Goal: Task Accomplishment & Management: Use online tool/utility

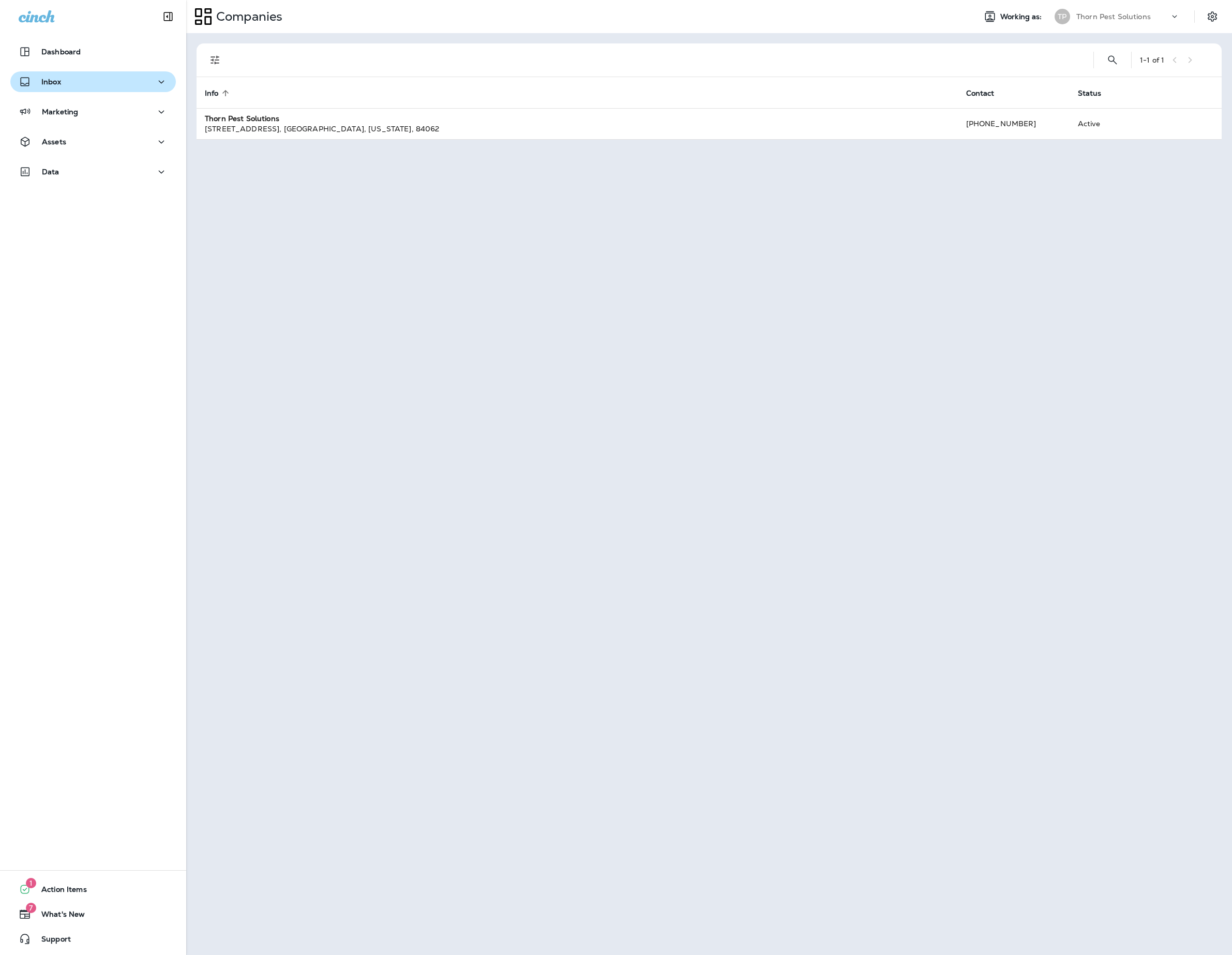
click at [140, 82] on div "Inbox" at bounding box center [93, 82] width 149 height 13
click at [155, 82] on icon "button" at bounding box center [161, 82] width 13 height 13
click at [155, 143] on icon "button" at bounding box center [161, 142] width 13 height 13
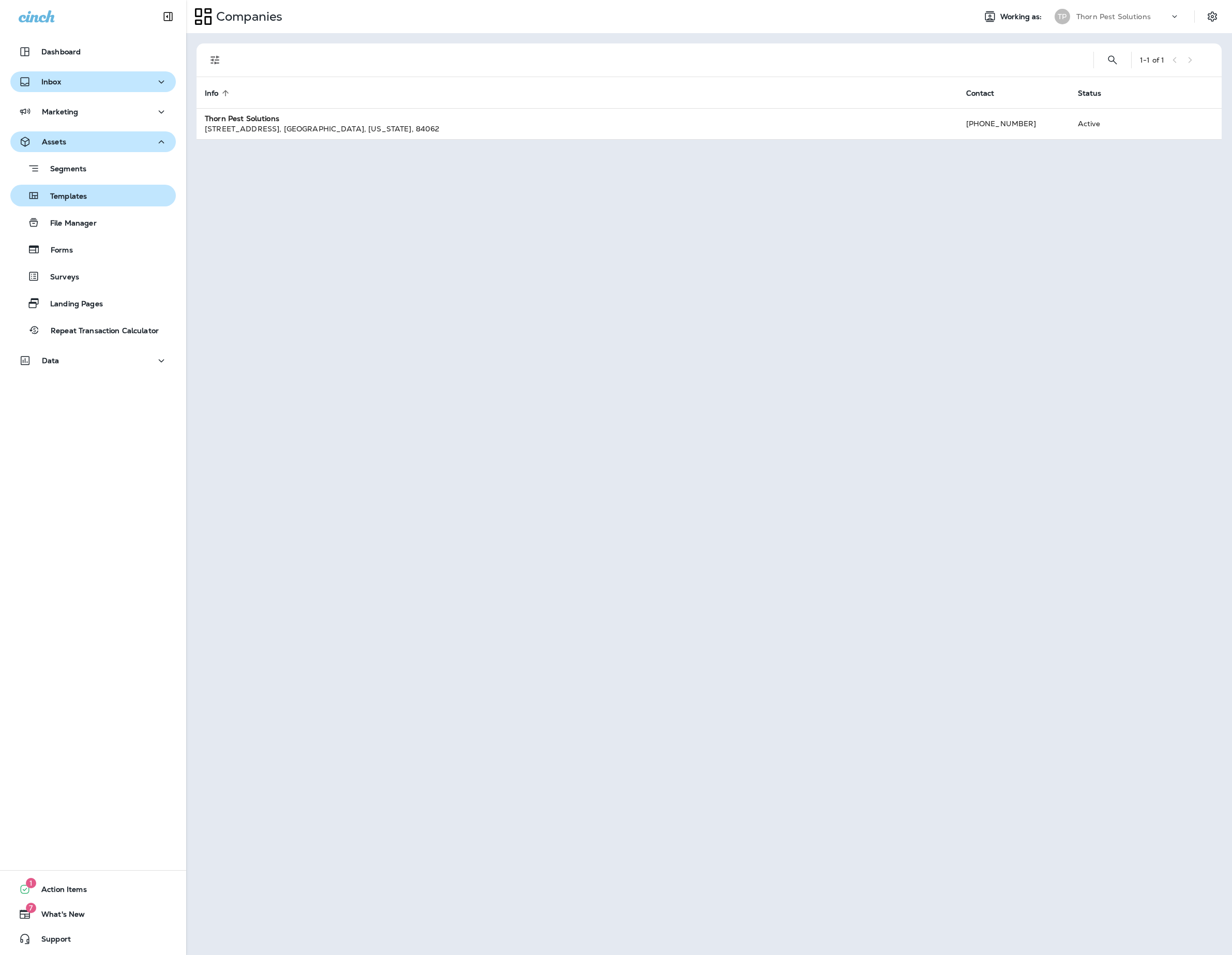
click at [100, 197] on div "Templates" at bounding box center [92, 195] width 157 height 15
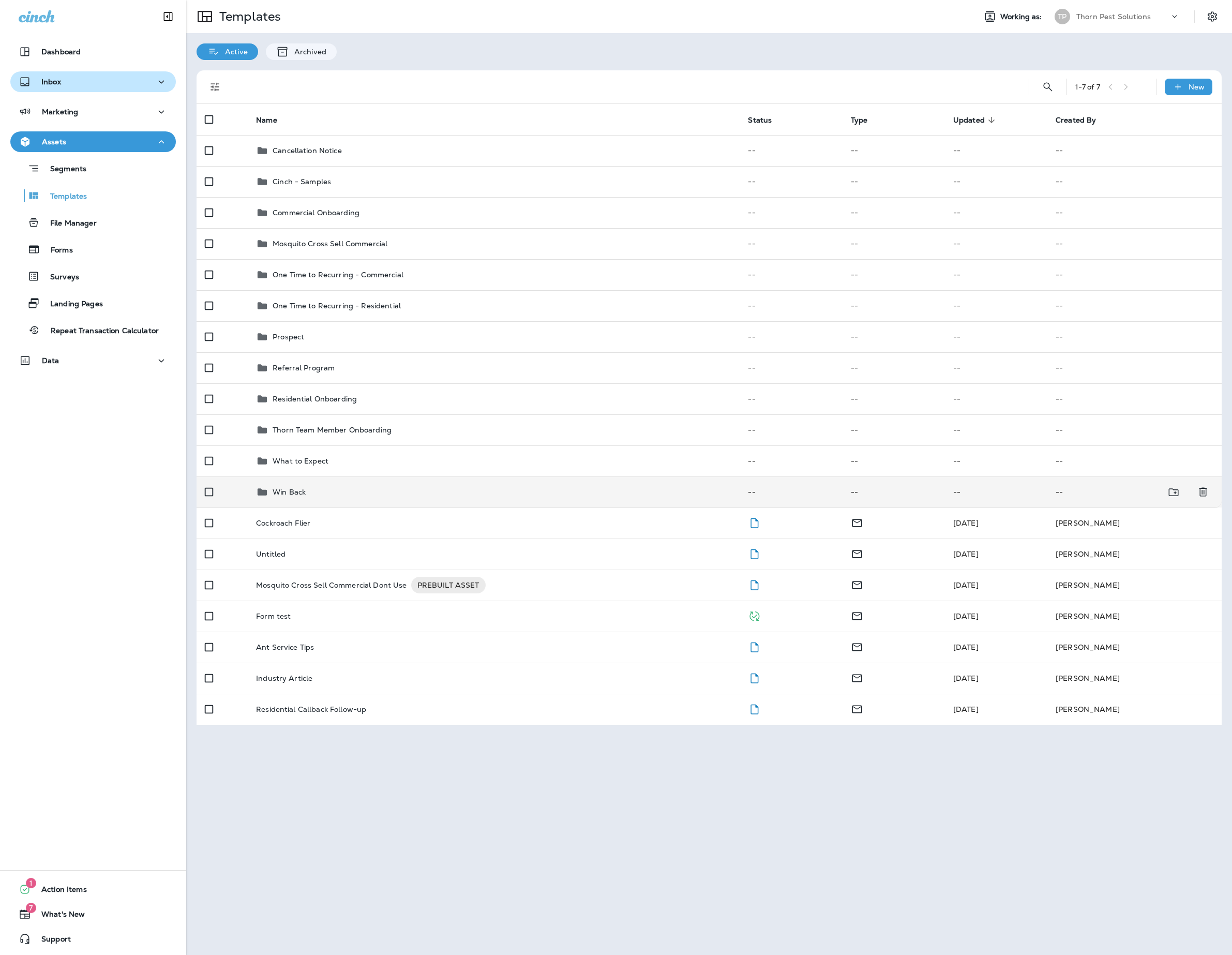
click at [337, 499] on div "Win Back" at bounding box center [494, 492] width 475 height 13
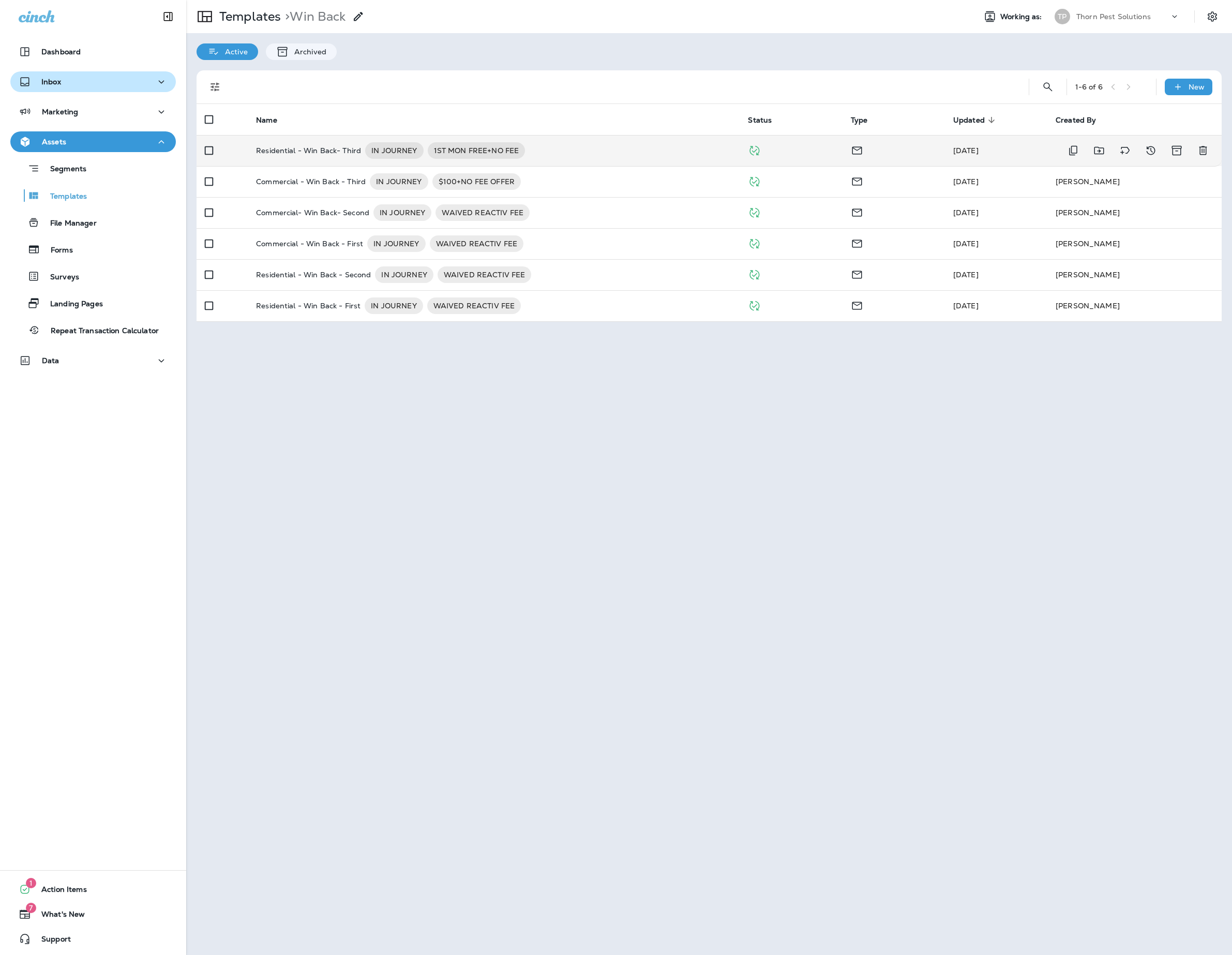
click at [348, 155] on p "Residential - Win Back- Third" at bounding box center [308, 151] width 105 height 16
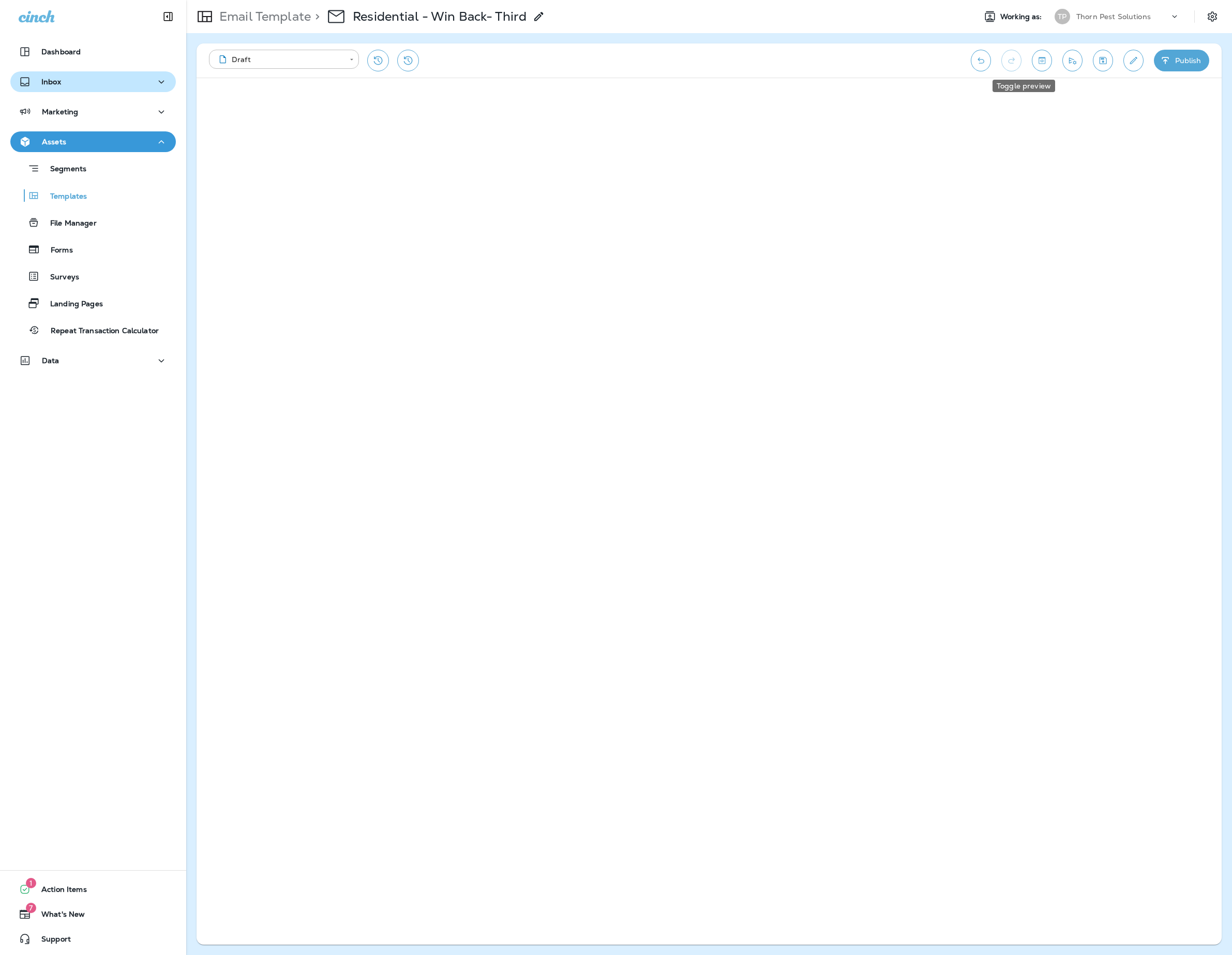
click at [1037, 56] on icon "Toggle preview" at bounding box center [1042, 61] width 11 height 11
click at [1037, 62] on button "Toggle preview" at bounding box center [1042, 60] width 20 height 22
click at [1096, 68] on button "Save" at bounding box center [1103, 60] width 20 height 22
click at [285, 16] on p "Email Template" at bounding box center [263, 16] width 96 height 15
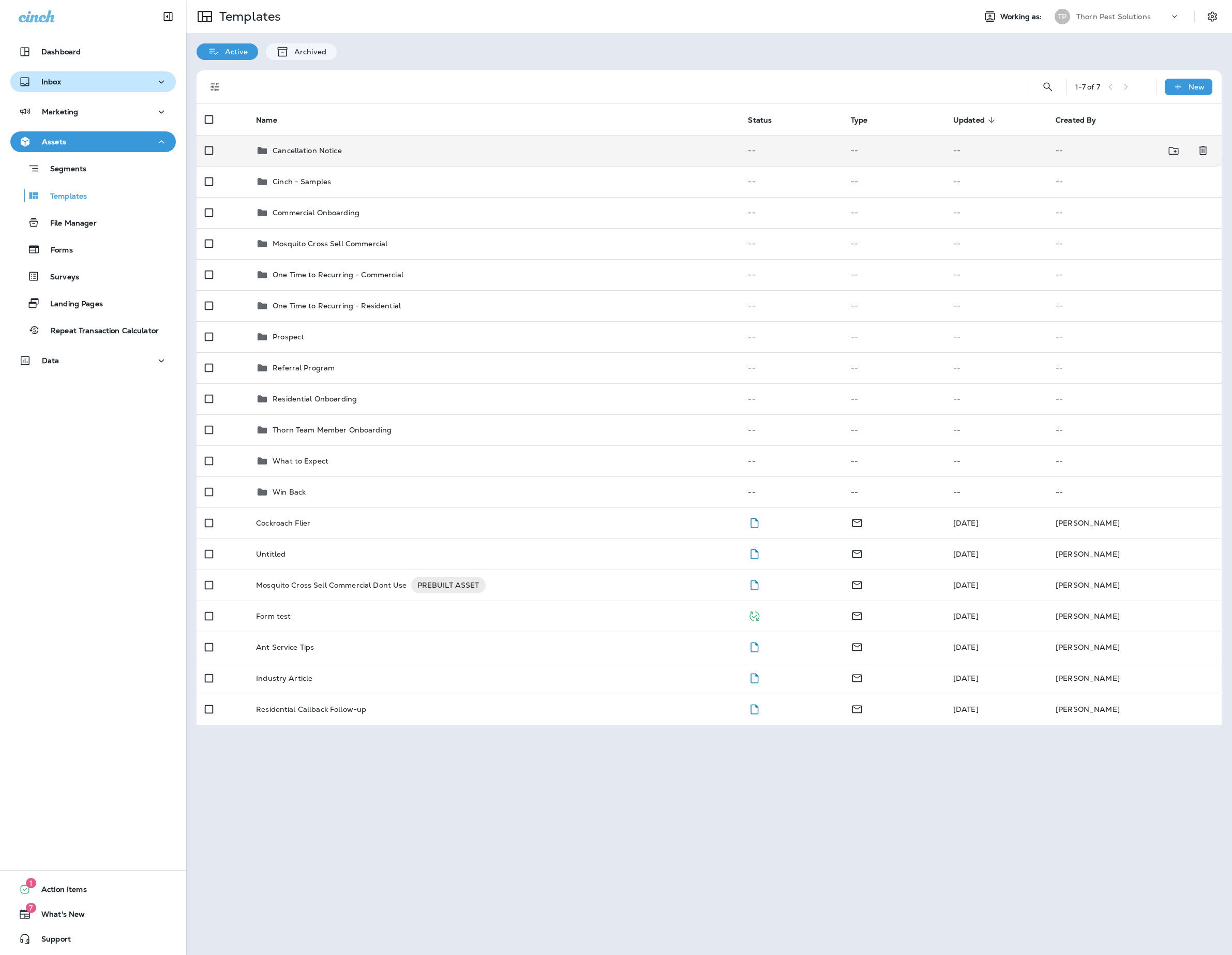
click at [342, 154] on p "Cancellation Notice" at bounding box center [307, 150] width 69 height 8
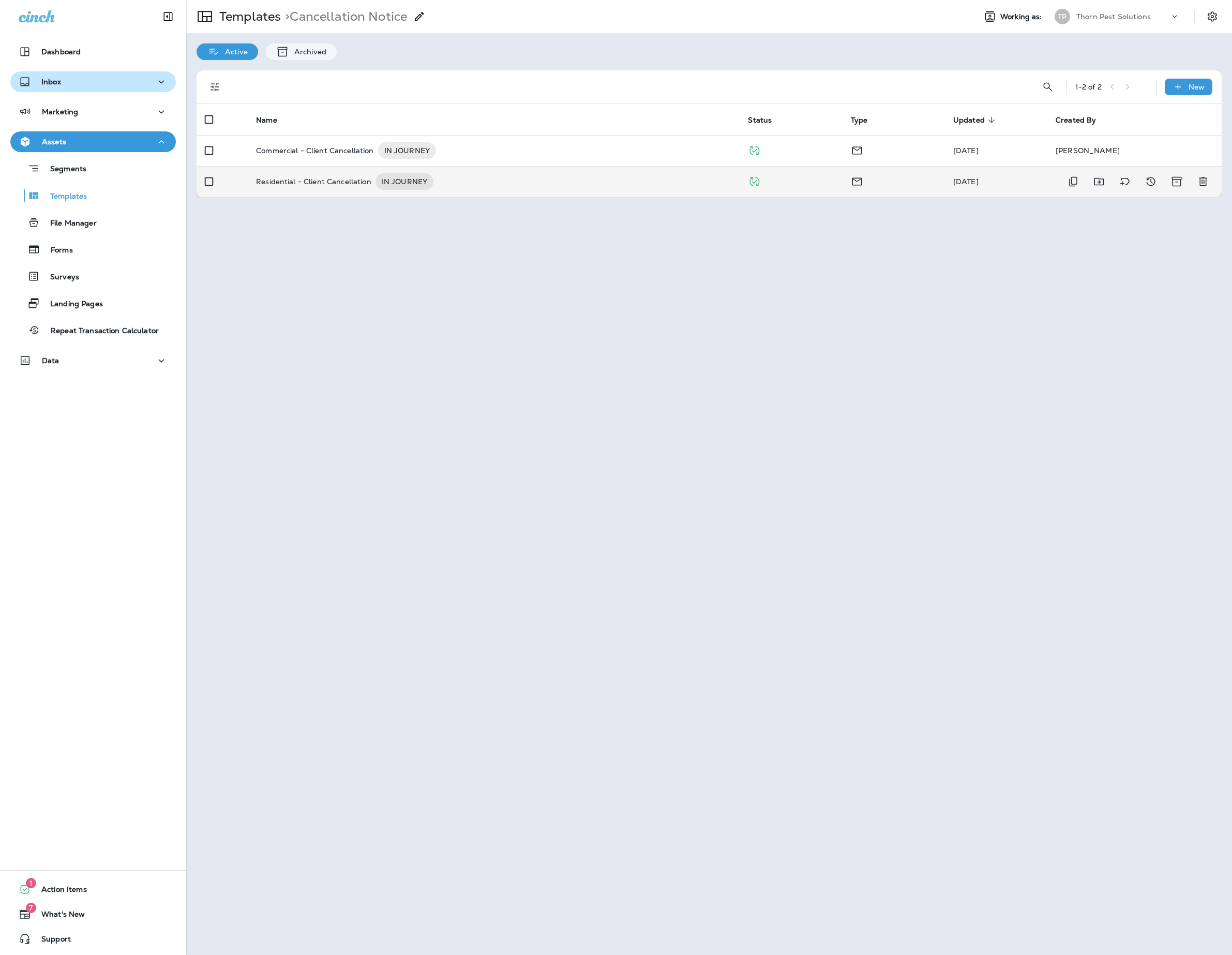
click at [337, 182] on p "Residential - Client Cancellation" at bounding box center [314, 181] width 116 height 16
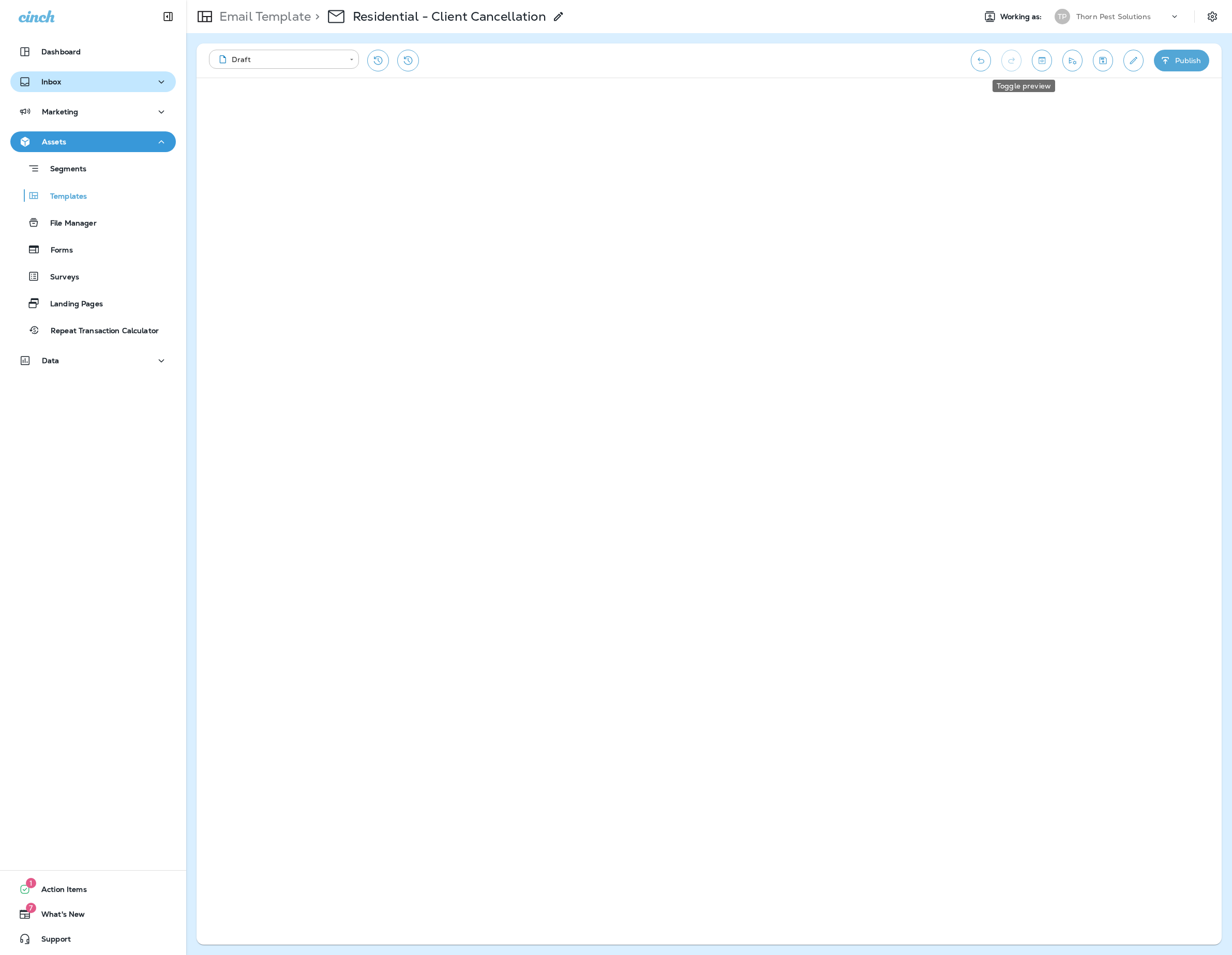
click at [1037, 56] on icon "Toggle preview" at bounding box center [1042, 61] width 11 height 11
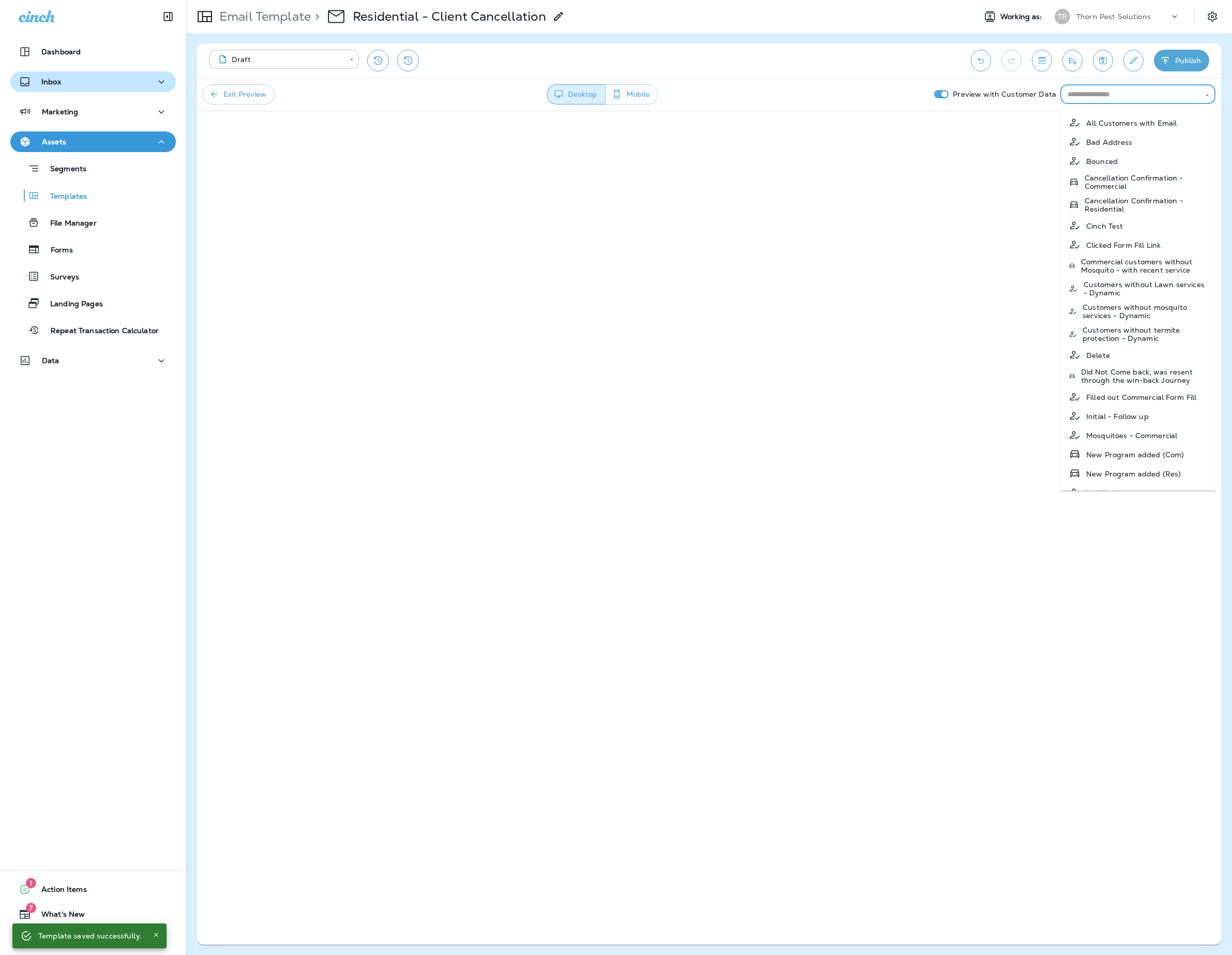
click at [1111, 96] on input "text" at bounding box center [1129, 94] width 132 height 13
click at [1176, 126] on p "All Customers with Email" at bounding box center [1132, 122] width 91 height 8
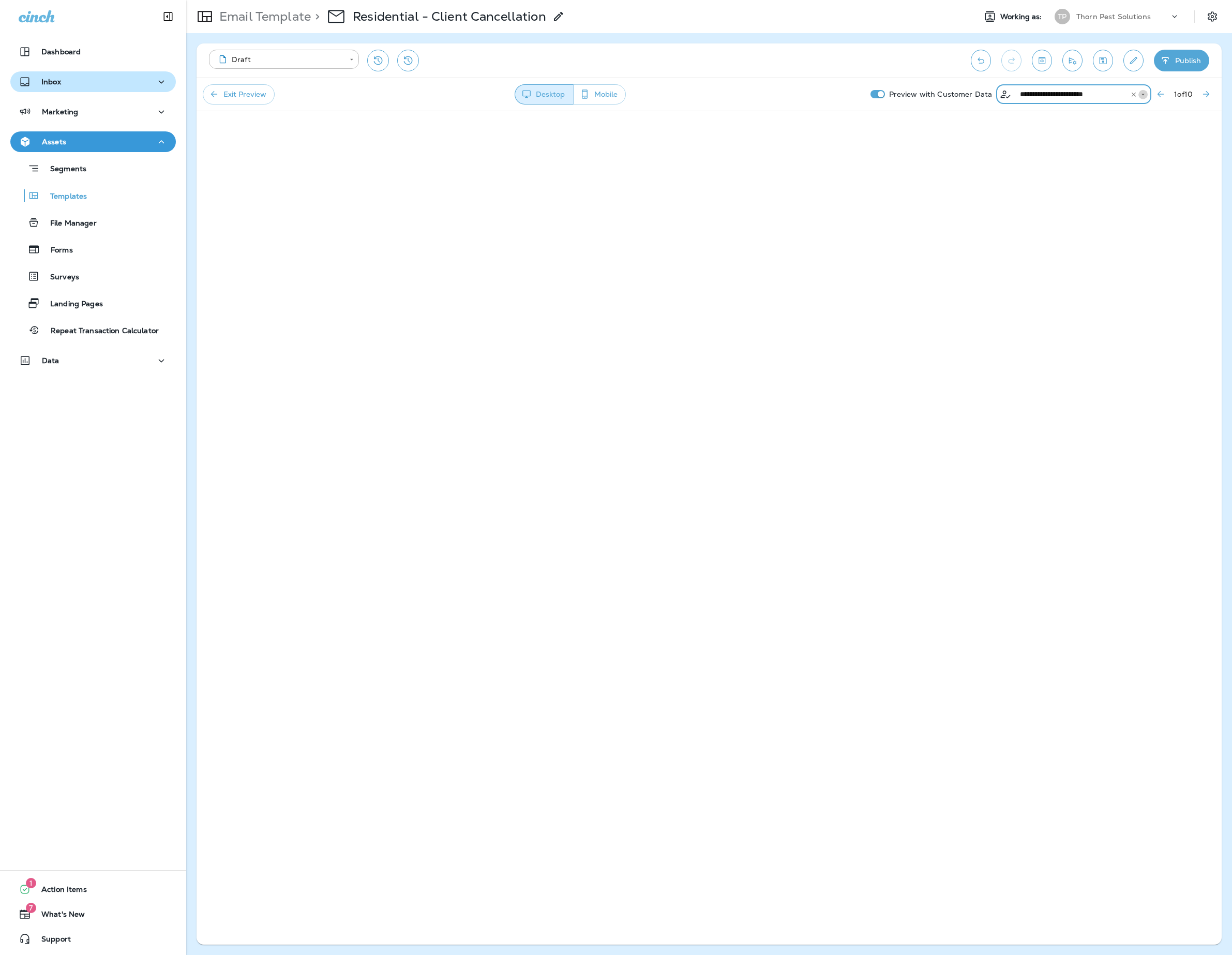
click at [1140, 95] on icon "Open" at bounding box center [1143, 95] width 7 height 7
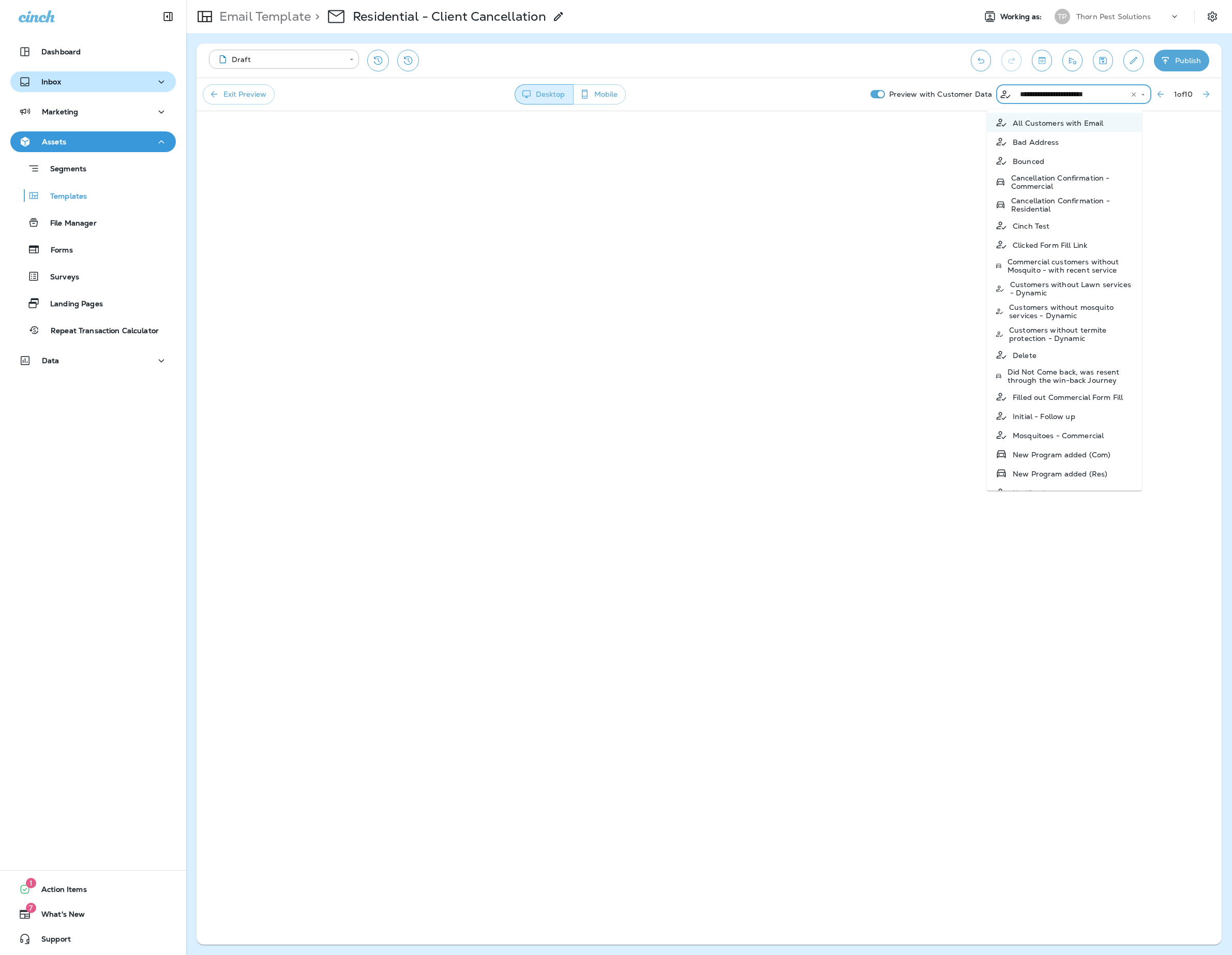
click at [1076, 213] on p "Cancellation Confirmation - Residential" at bounding box center [1072, 204] width 123 height 16
type input "**********"
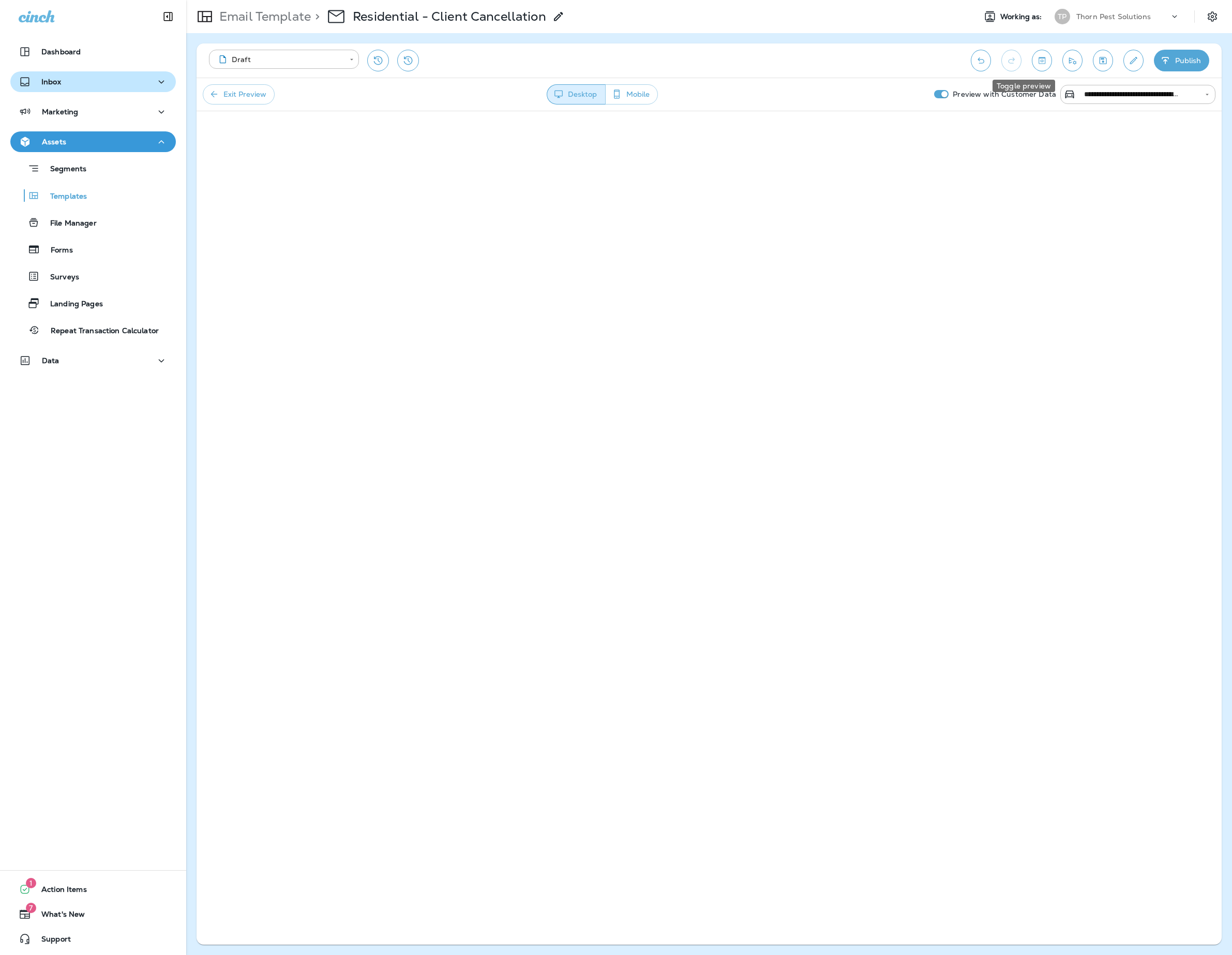
click at [1038, 58] on icon "Toggle preview" at bounding box center [1041, 59] width 6 height 6
click at [1098, 62] on icon "Save" at bounding box center [1103, 61] width 11 height 11
click at [1037, 62] on icon "Toggle preview" at bounding box center [1042, 61] width 11 height 11
click at [979, 96] on p "Preview with Customer Data" at bounding box center [1004, 94] width 112 height 16
click at [1205, 95] on icon "Open" at bounding box center [1207, 95] width 7 height 7
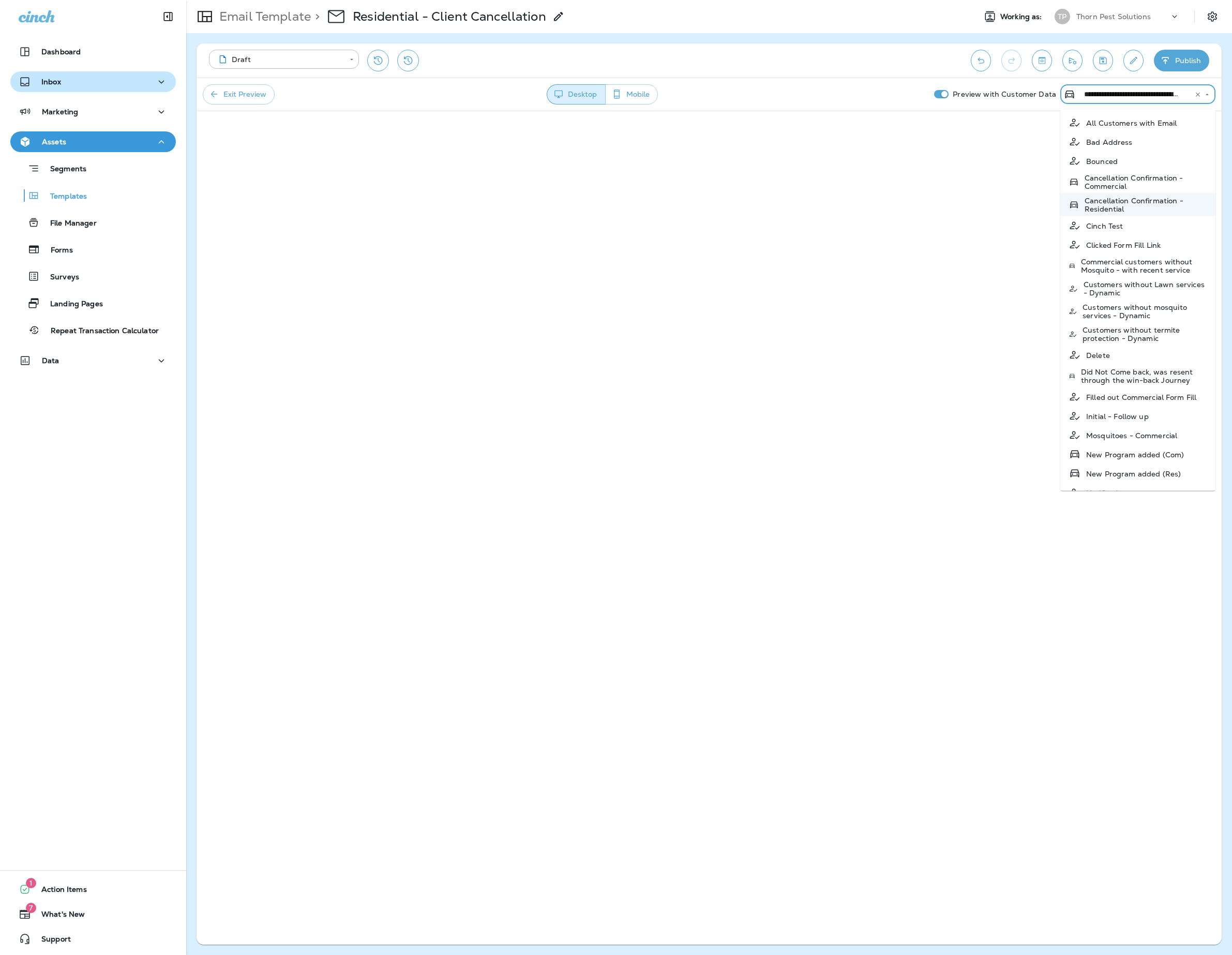
click at [1130, 180] on p "Cancellation Confirmation - Commercial" at bounding box center [1146, 182] width 123 height 16
type input "**********"
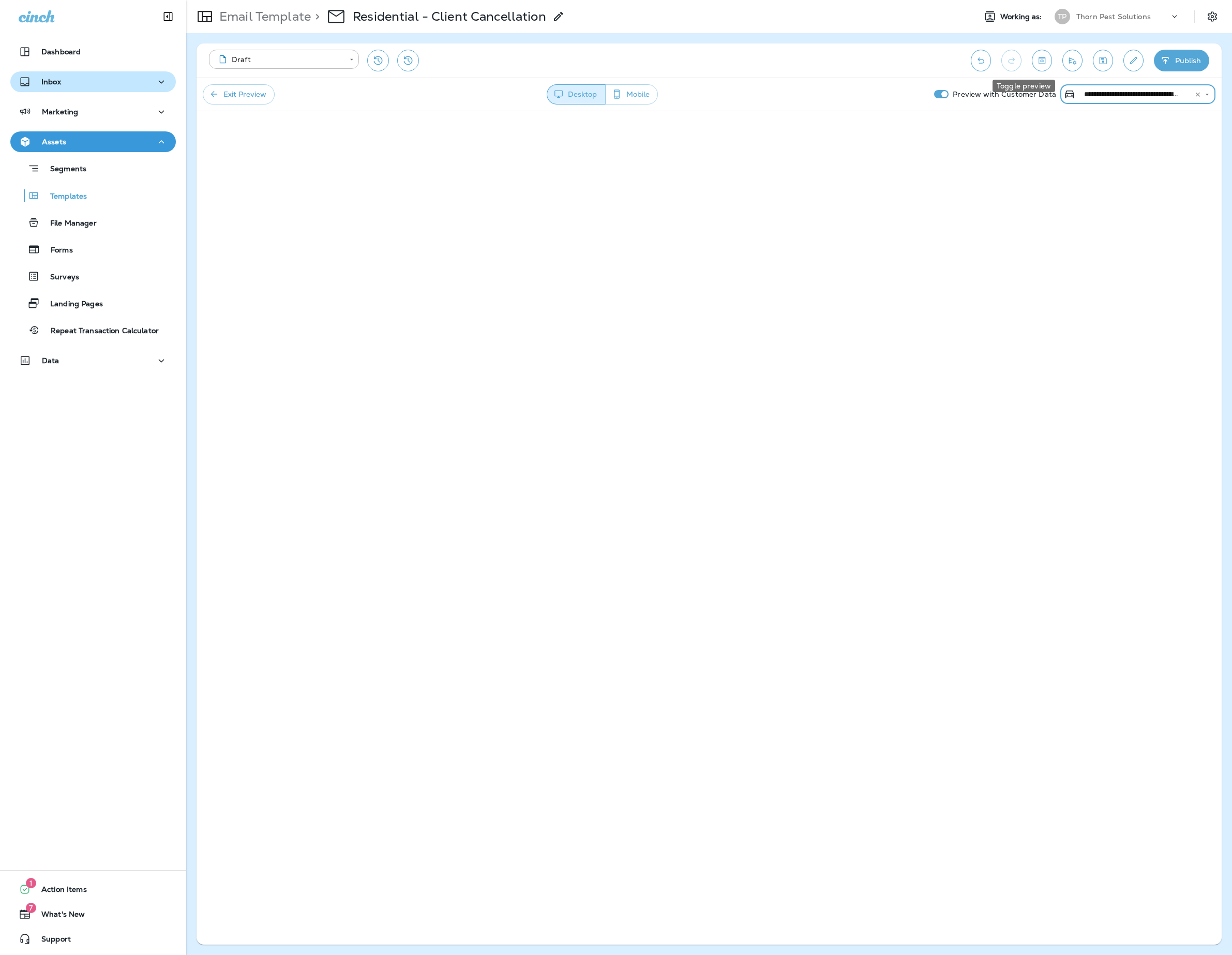
click at [1037, 62] on icon "Toggle preview" at bounding box center [1042, 61] width 11 height 11
click at [976, 61] on icon "Undo" at bounding box center [981, 61] width 11 height 11
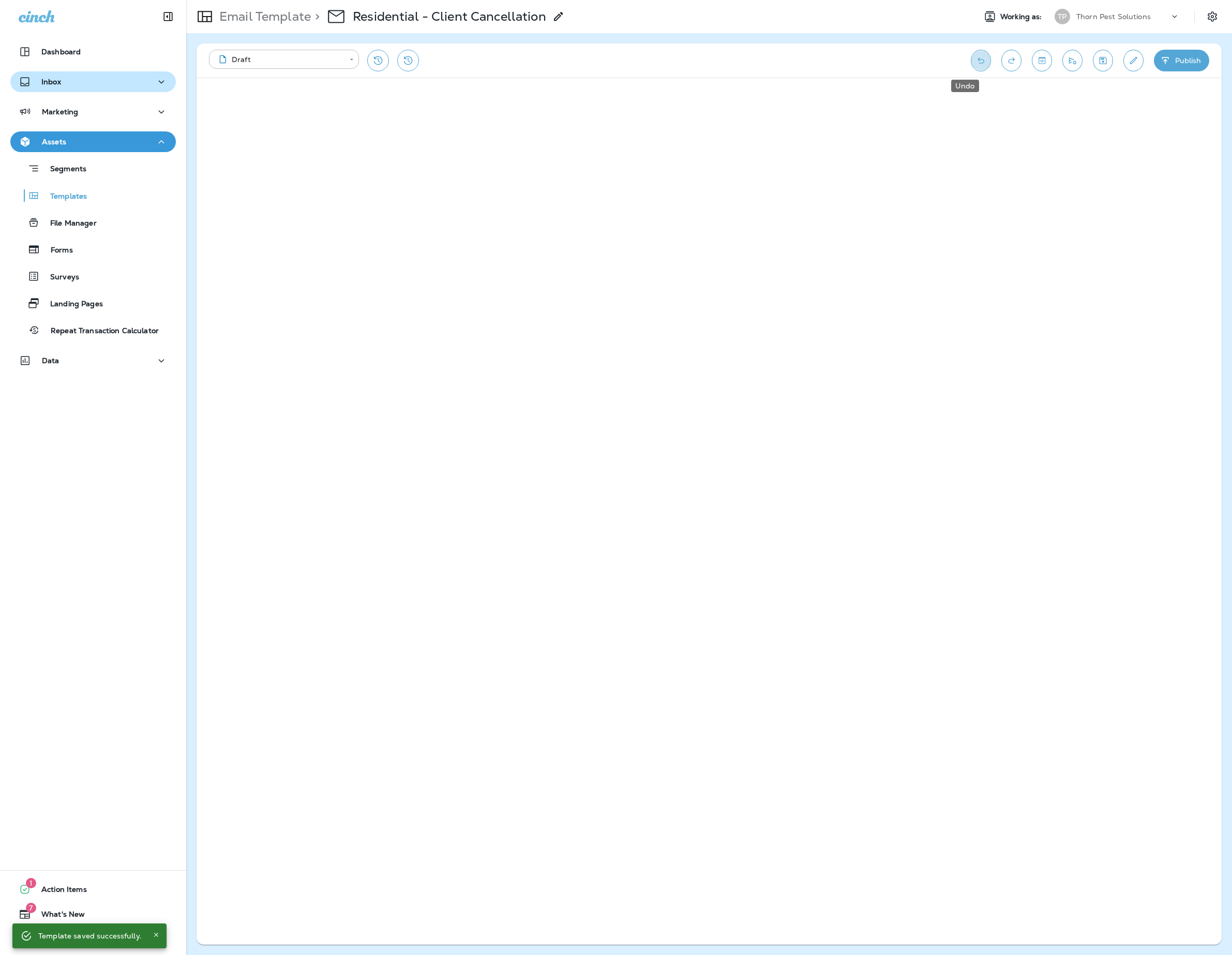
click at [977, 61] on icon "Undo" at bounding box center [980, 60] width 6 height 6
click at [1098, 58] on icon "Save" at bounding box center [1103, 61] width 11 height 11
click at [1037, 60] on icon "Toggle preview" at bounding box center [1042, 61] width 11 height 11
click at [949, 101] on p "Preview with Customer Data" at bounding box center [1004, 94] width 112 height 16
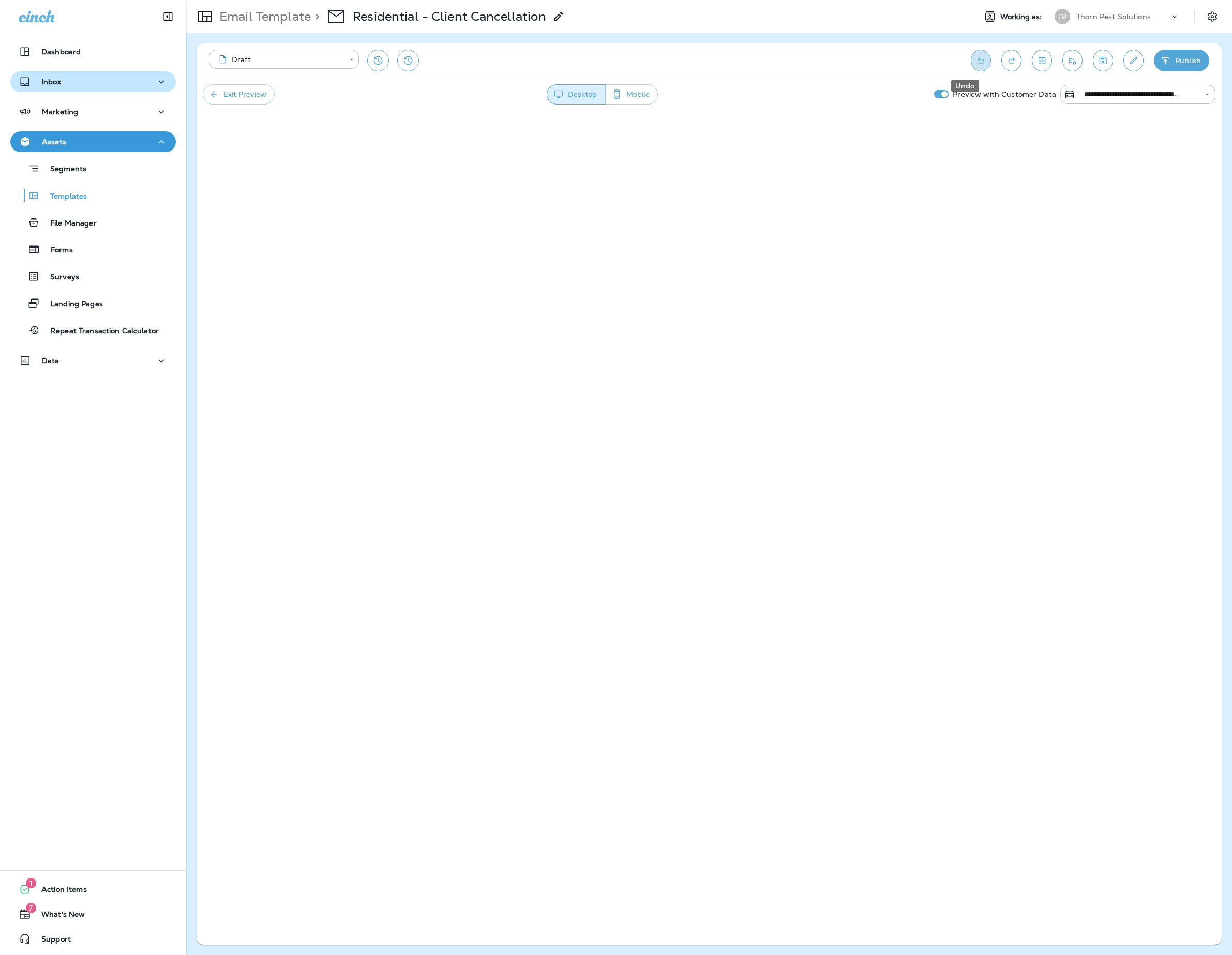
click at [976, 65] on icon "Undo" at bounding box center [981, 61] width 11 height 11
click at [976, 61] on icon "Undo" at bounding box center [981, 61] width 11 height 11
click at [1038, 59] on icon "Toggle preview" at bounding box center [1041, 59] width 6 height 6
click at [975, 60] on button "Undo" at bounding box center [981, 60] width 20 height 22
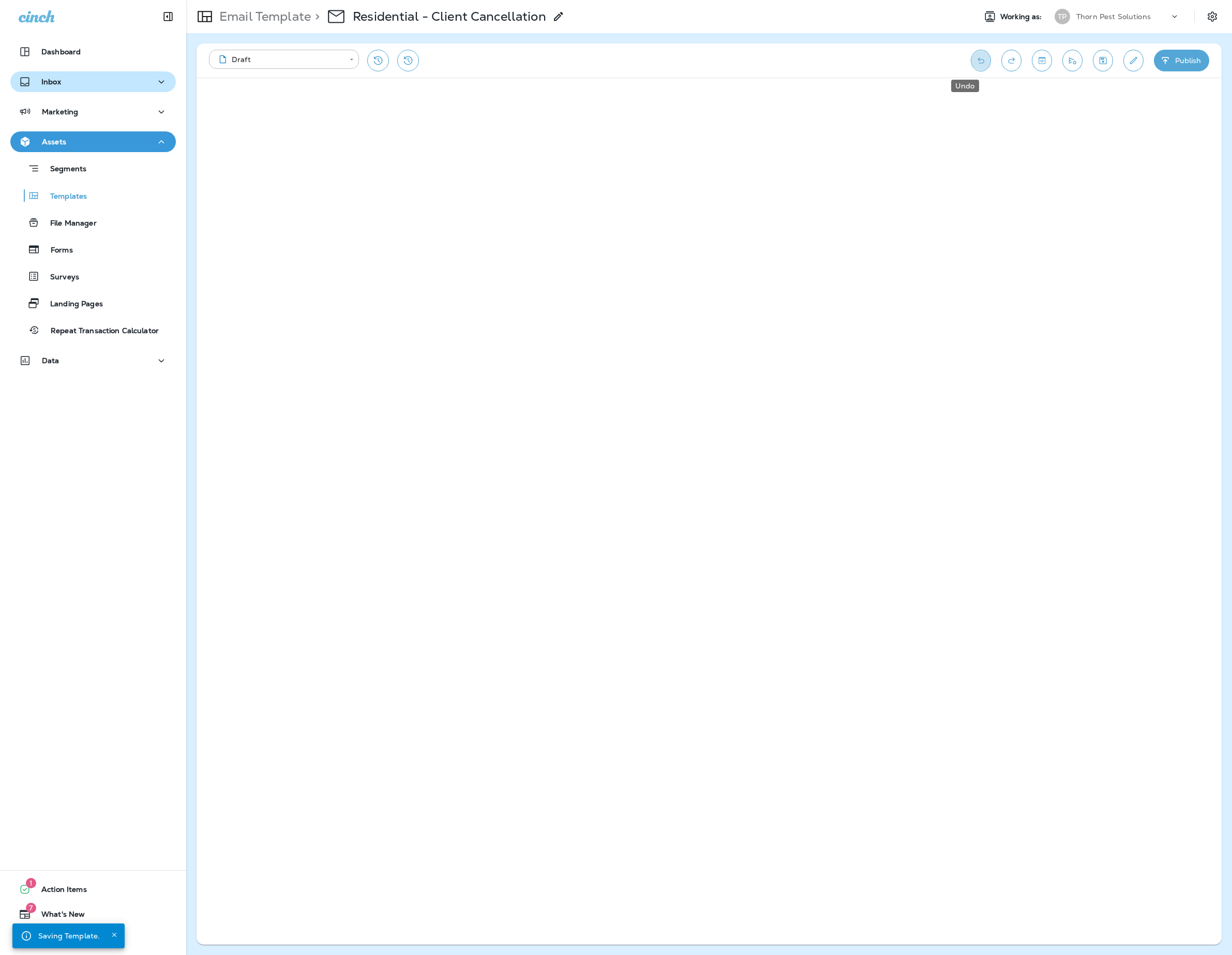
click at [977, 60] on icon "Undo" at bounding box center [980, 60] width 6 height 6
click at [976, 60] on icon "Undo" at bounding box center [981, 61] width 11 height 11
click at [1095, 67] on button "Save" at bounding box center [1103, 60] width 20 height 22
click at [1037, 60] on icon "Toggle preview" at bounding box center [1042, 61] width 11 height 11
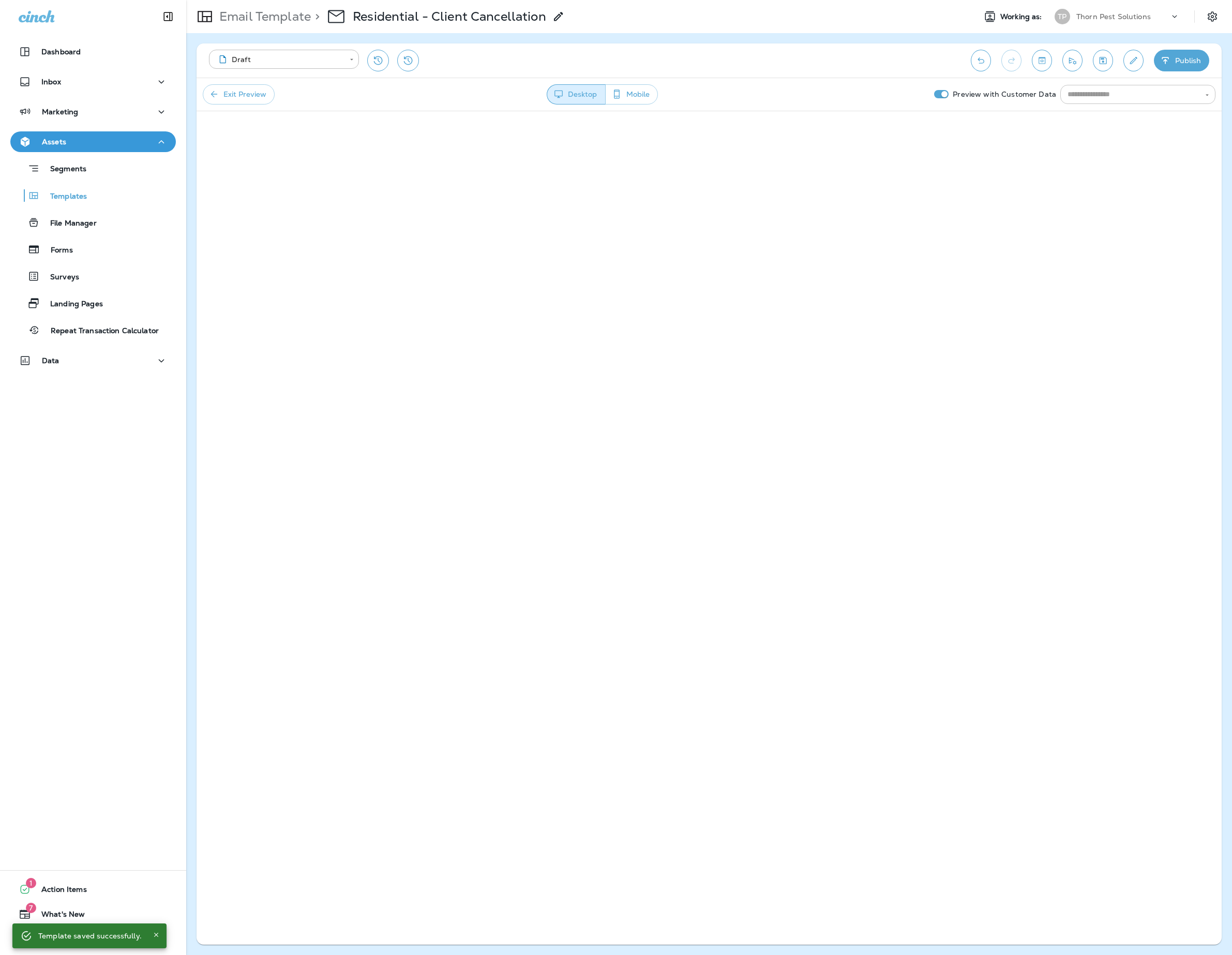
click at [1204, 99] on icon "Open" at bounding box center [1207, 95] width 7 height 7
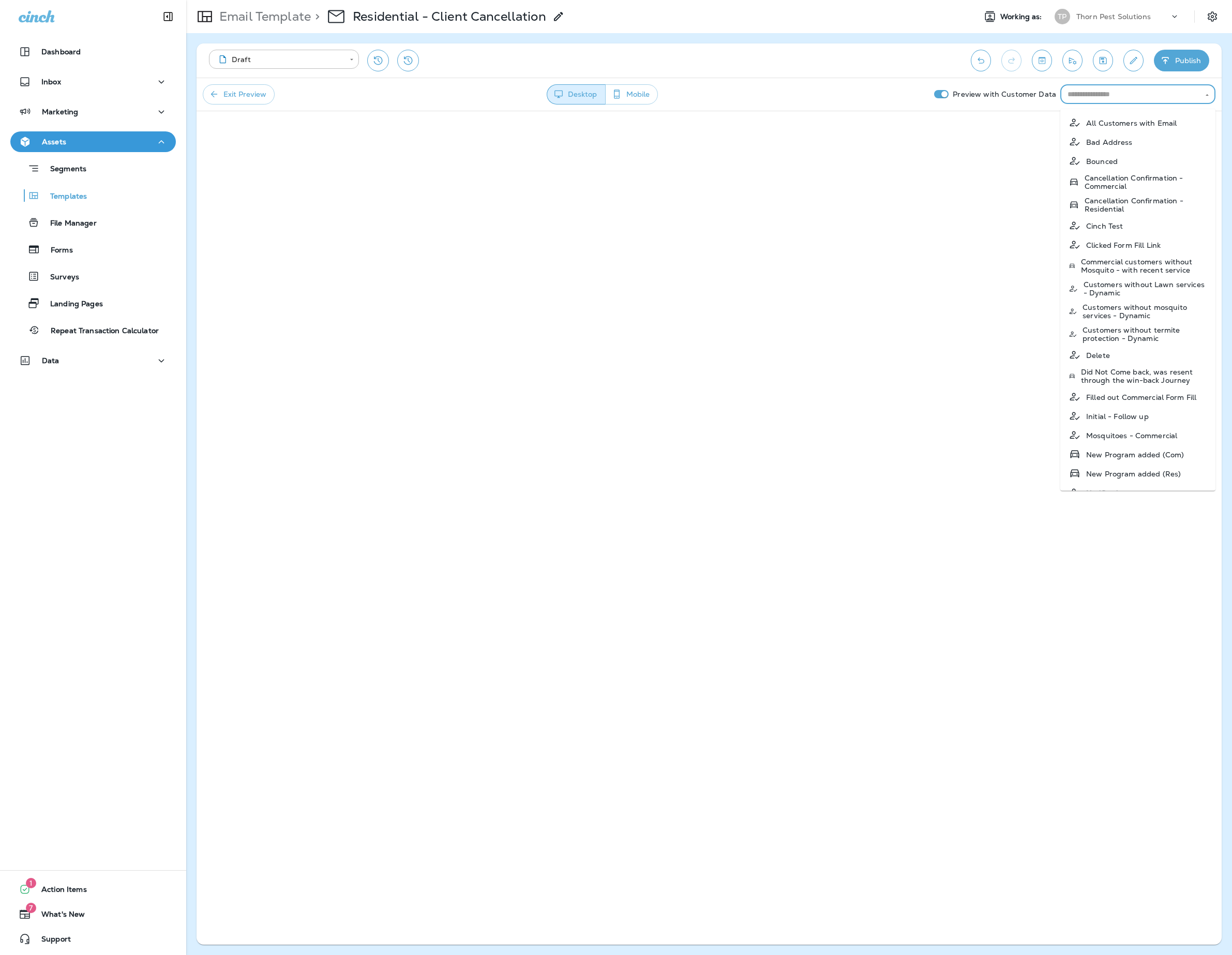
click at [1139, 213] on p "Cancellation Confirmation - Residential" at bounding box center [1146, 204] width 123 height 16
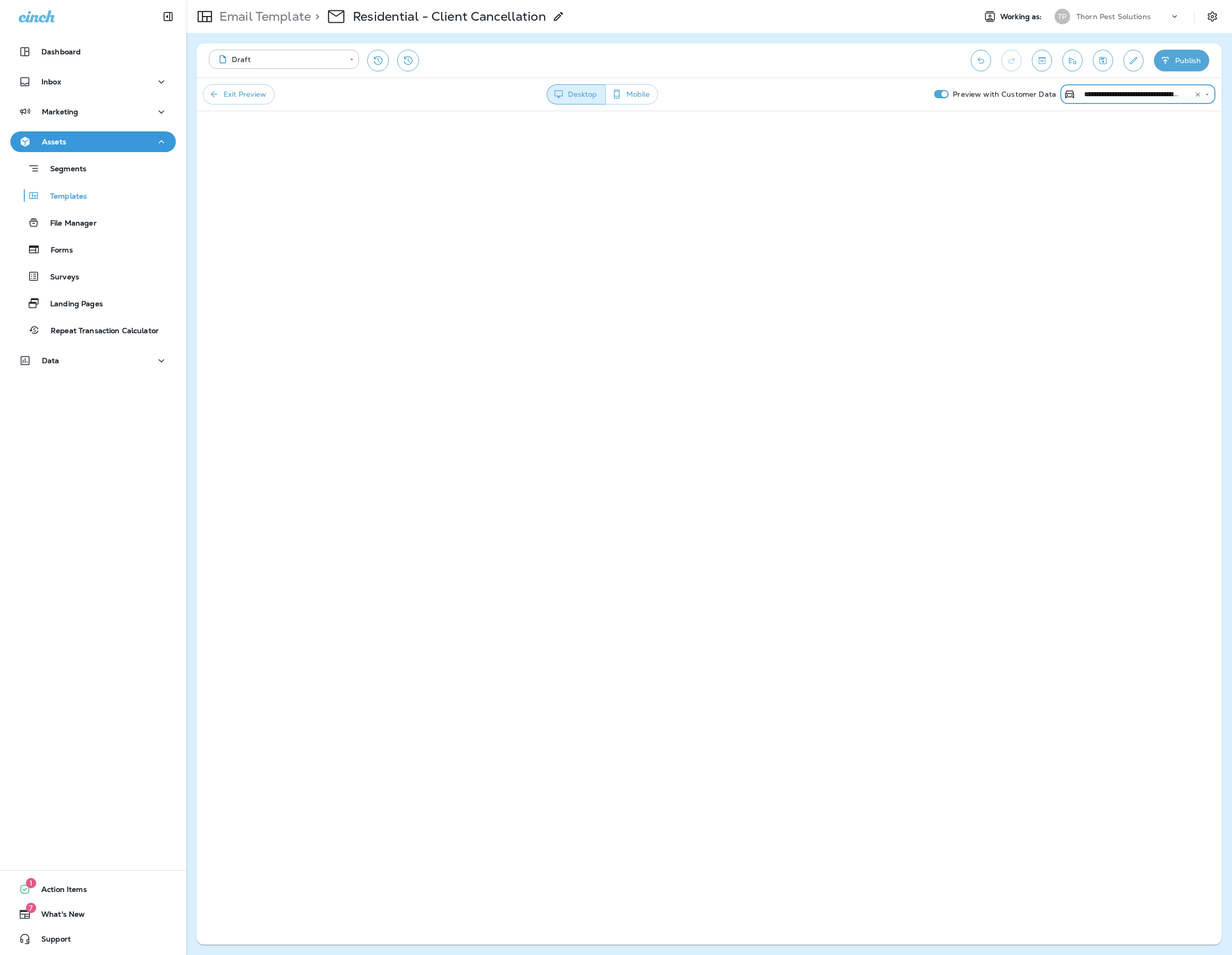
click at [629, 88] on button "Mobile" at bounding box center [631, 94] width 53 height 20
click at [572, 97] on button "Desktop" at bounding box center [576, 94] width 58 height 20
click at [631, 97] on button "Mobile" at bounding box center [631, 94] width 53 height 20
click at [577, 95] on button "Desktop" at bounding box center [576, 94] width 58 height 20
click at [1203, 99] on icon "Open" at bounding box center [1207, 95] width 7 height 7
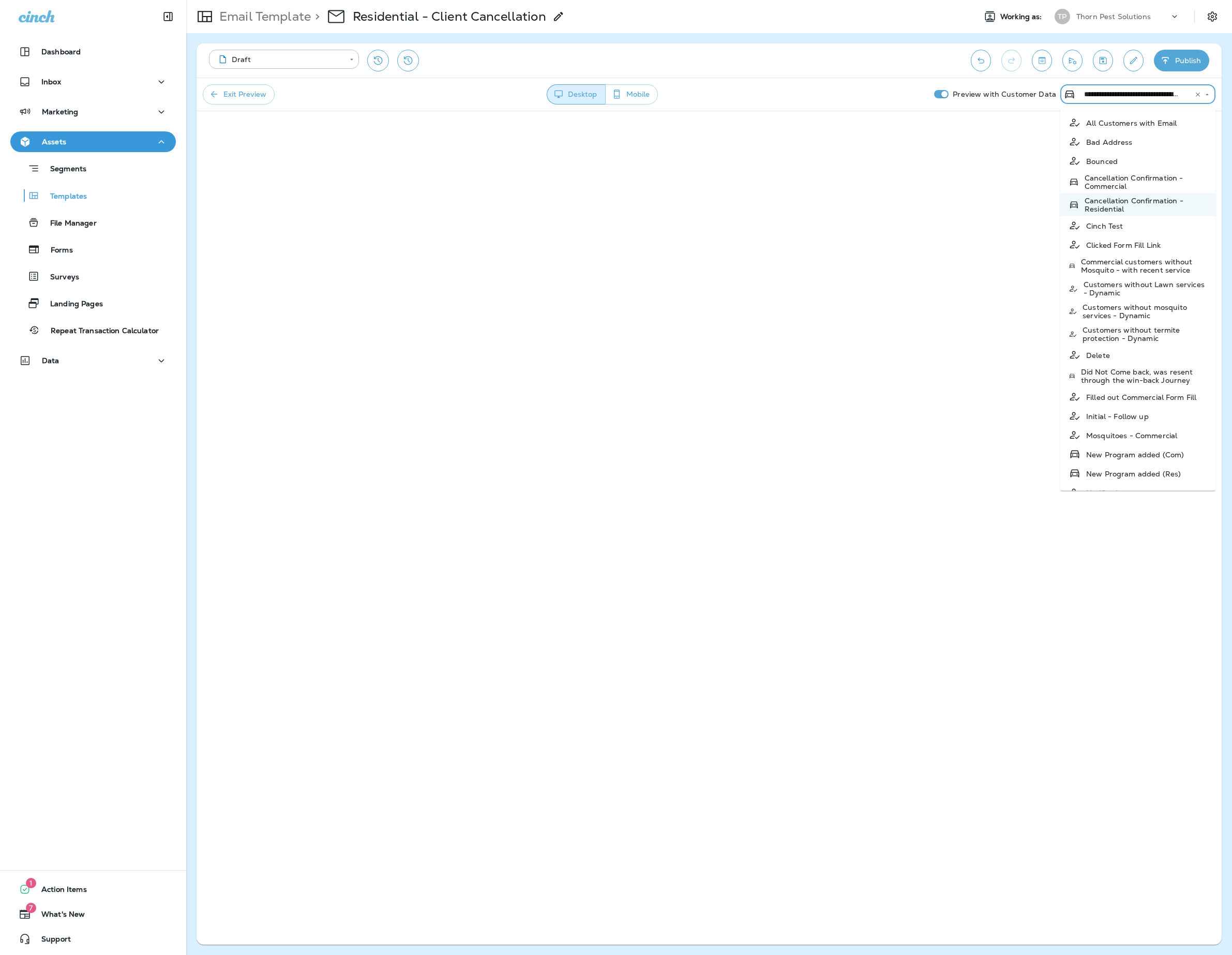
click at [1172, 119] on p "All Customers with Email" at bounding box center [1132, 122] width 91 height 8
type input "**********"
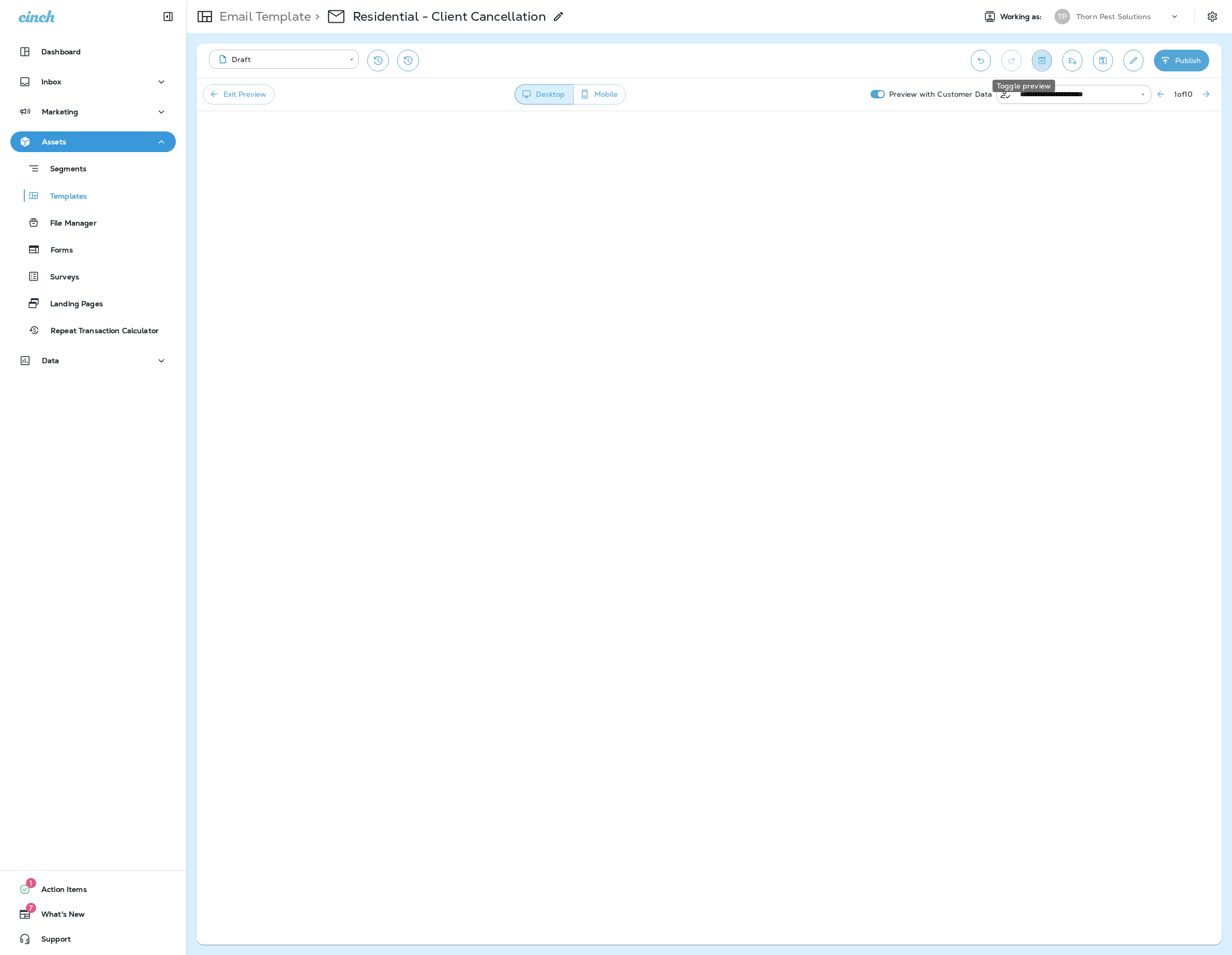
click at [1037, 63] on icon "Toggle preview" at bounding box center [1042, 61] width 11 height 11
click at [1037, 59] on button "Toggle preview" at bounding box center [1042, 60] width 20 height 22
click at [1098, 56] on icon "Save" at bounding box center [1103, 61] width 11 height 11
click at [1037, 62] on icon "Toggle preview" at bounding box center [1042, 61] width 11 height 11
click at [1098, 60] on icon "Save" at bounding box center [1103, 61] width 11 height 11
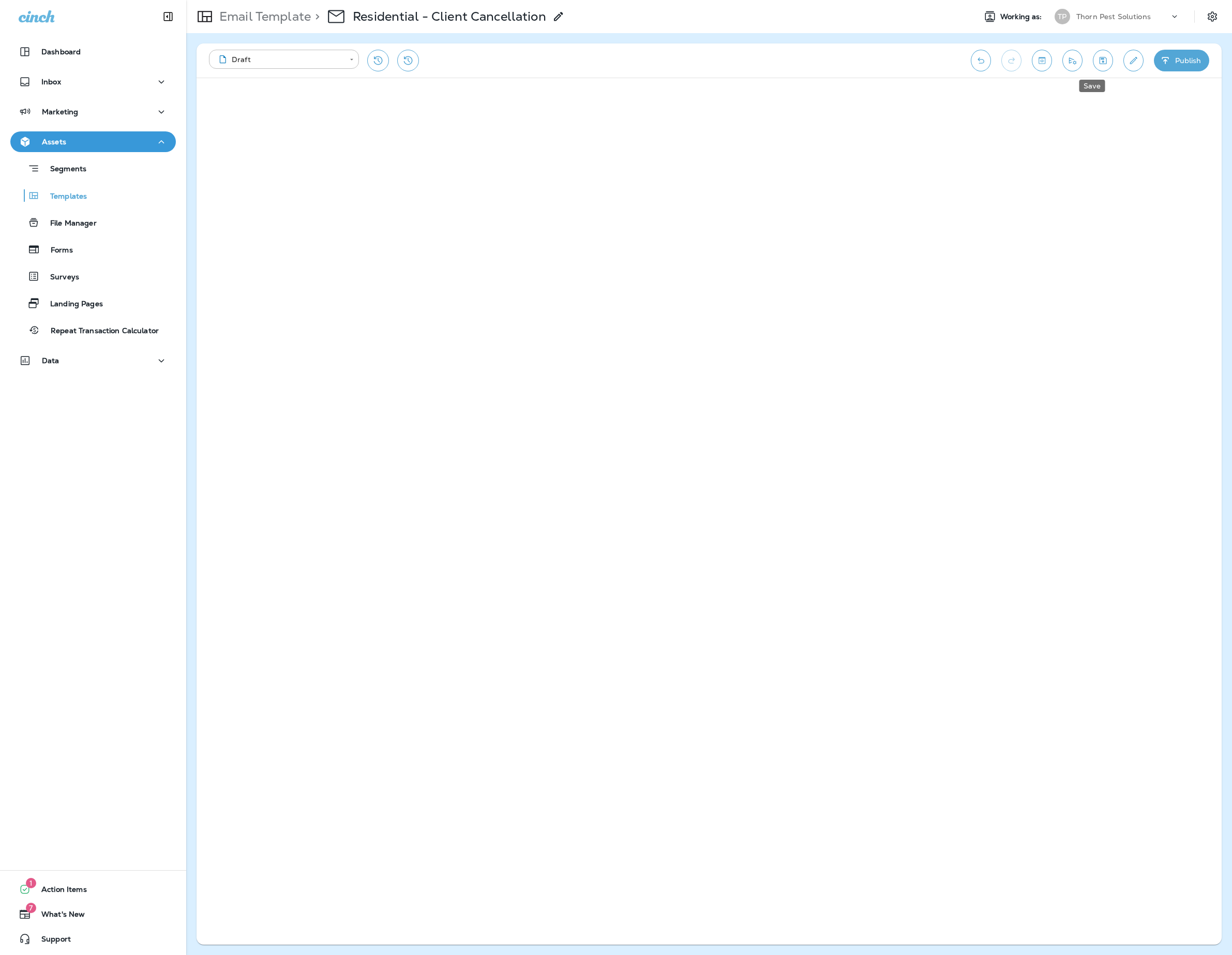
click at [1093, 55] on button "Save" at bounding box center [1103, 60] width 20 height 22
click at [283, 15] on p "Email Template" at bounding box center [263, 16] width 96 height 15
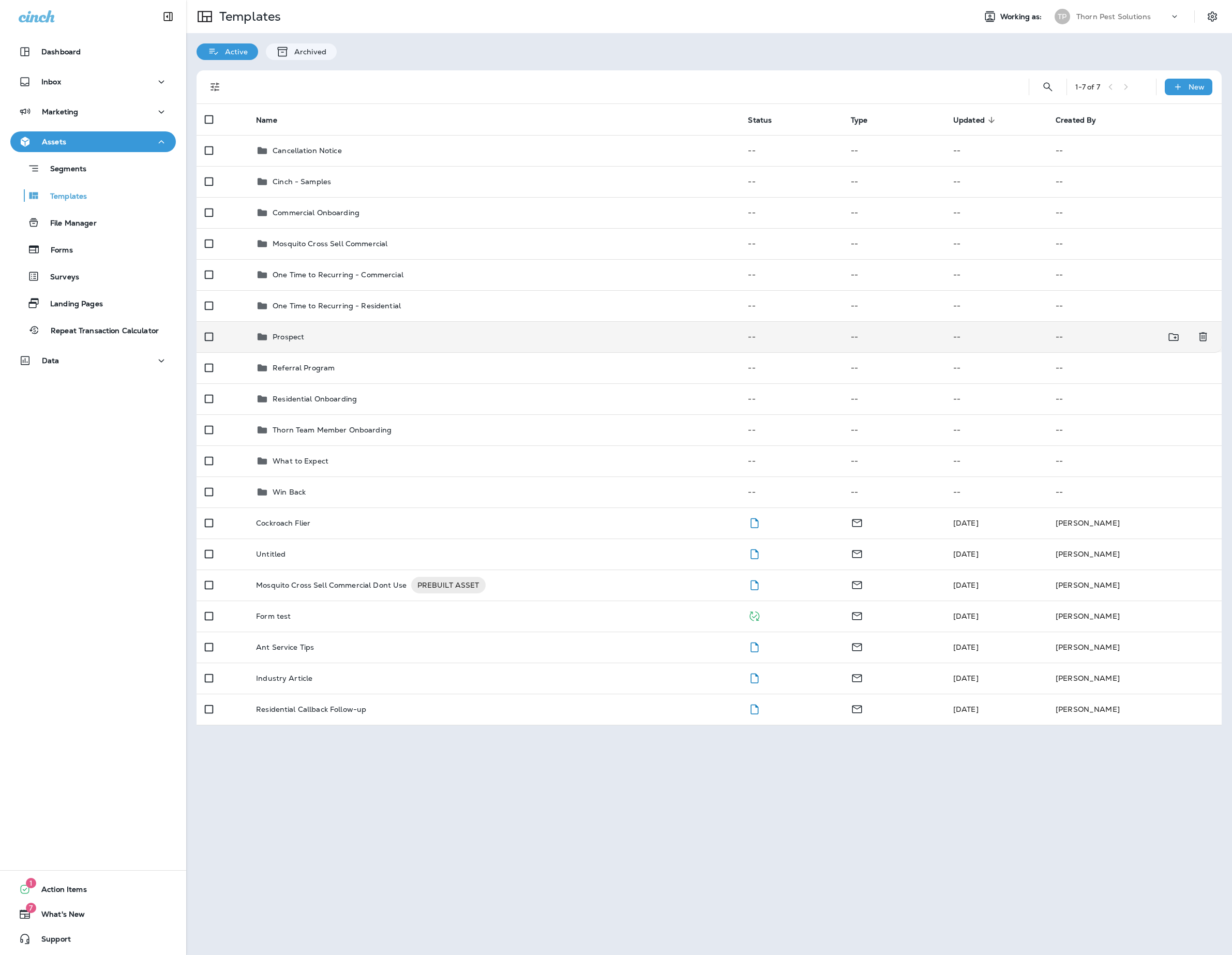
click at [317, 343] on div "Prospect" at bounding box center [494, 337] width 475 height 13
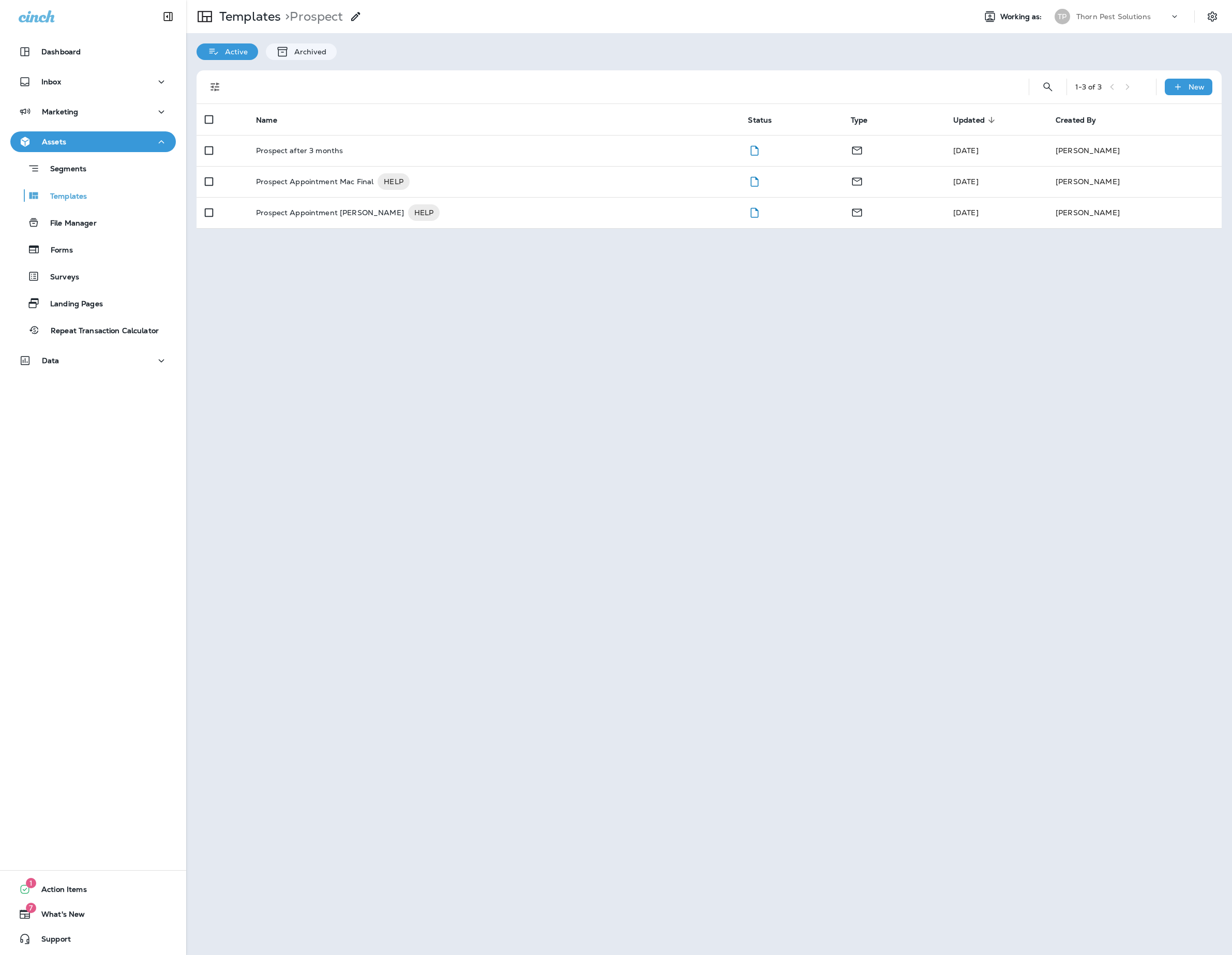
click at [358, 354] on div "Templates > Prospect Working as: [PERSON_NAME] Pest Solutions Active Archived 1…" at bounding box center [709, 477] width 1046 height 955
click at [409, 372] on div "Templates > Prospect Working as: [PERSON_NAME] Pest Solutions Active Archived 1…" at bounding box center [709, 477] width 1046 height 955
click at [516, 217] on div "Prospect Appointment [PERSON_NAME] HELP" at bounding box center [494, 213] width 475 height 16
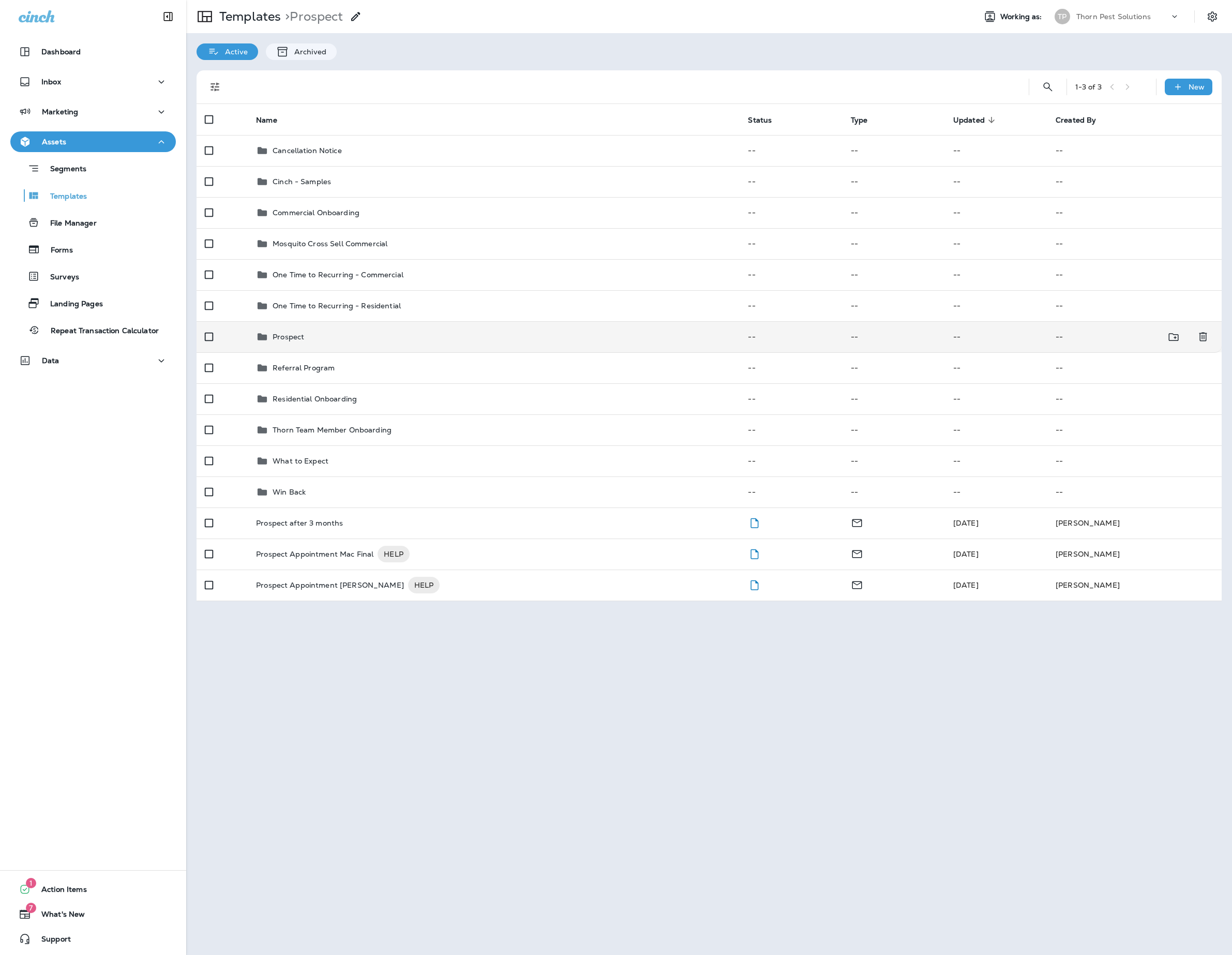
click at [291, 341] on p "Prospect" at bounding box center [288, 336] width 31 height 8
click at [290, 341] on p "Prospect" at bounding box center [288, 336] width 31 height 8
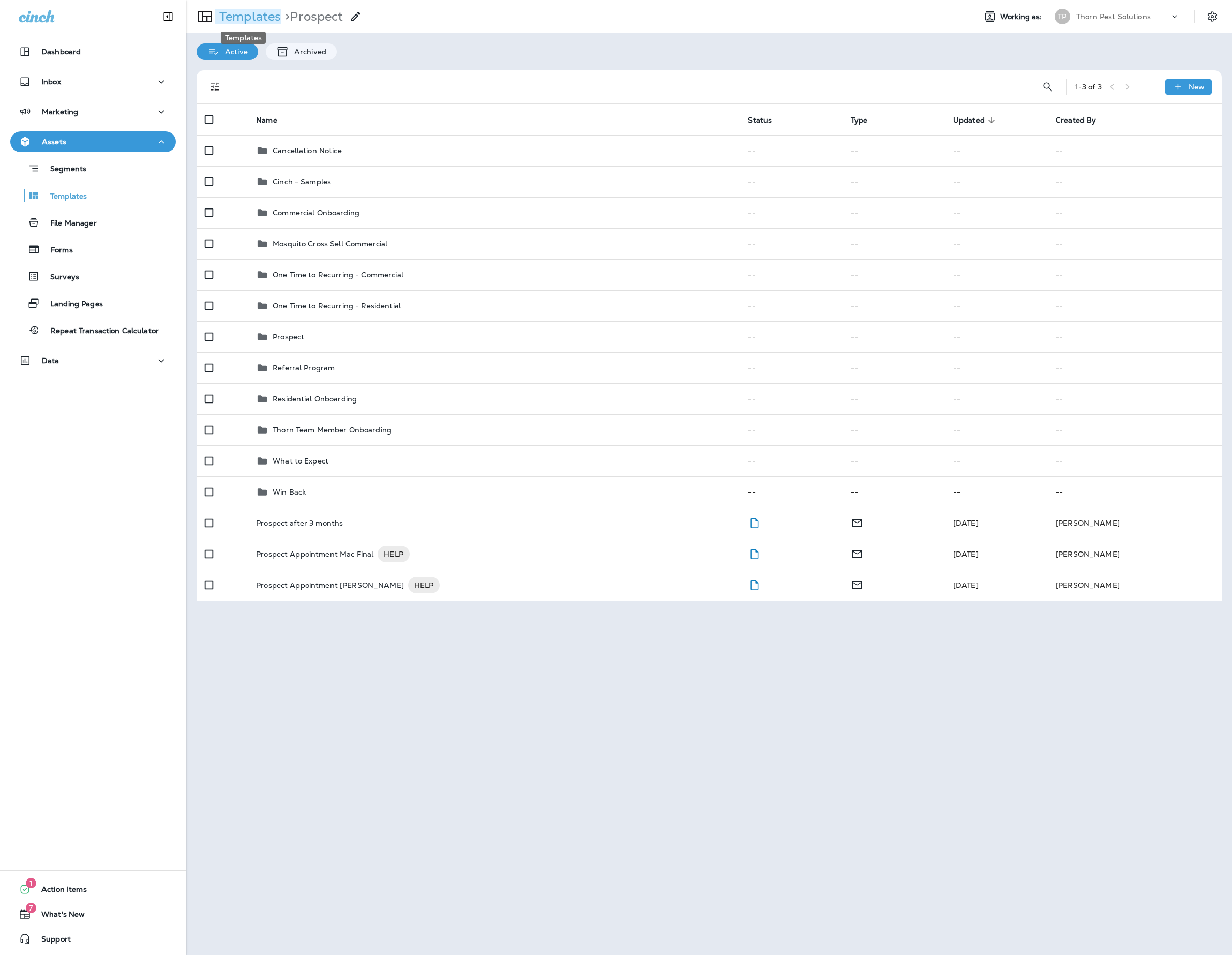
click at [261, 18] on p "Templates" at bounding box center [247, 16] width 65 height 15
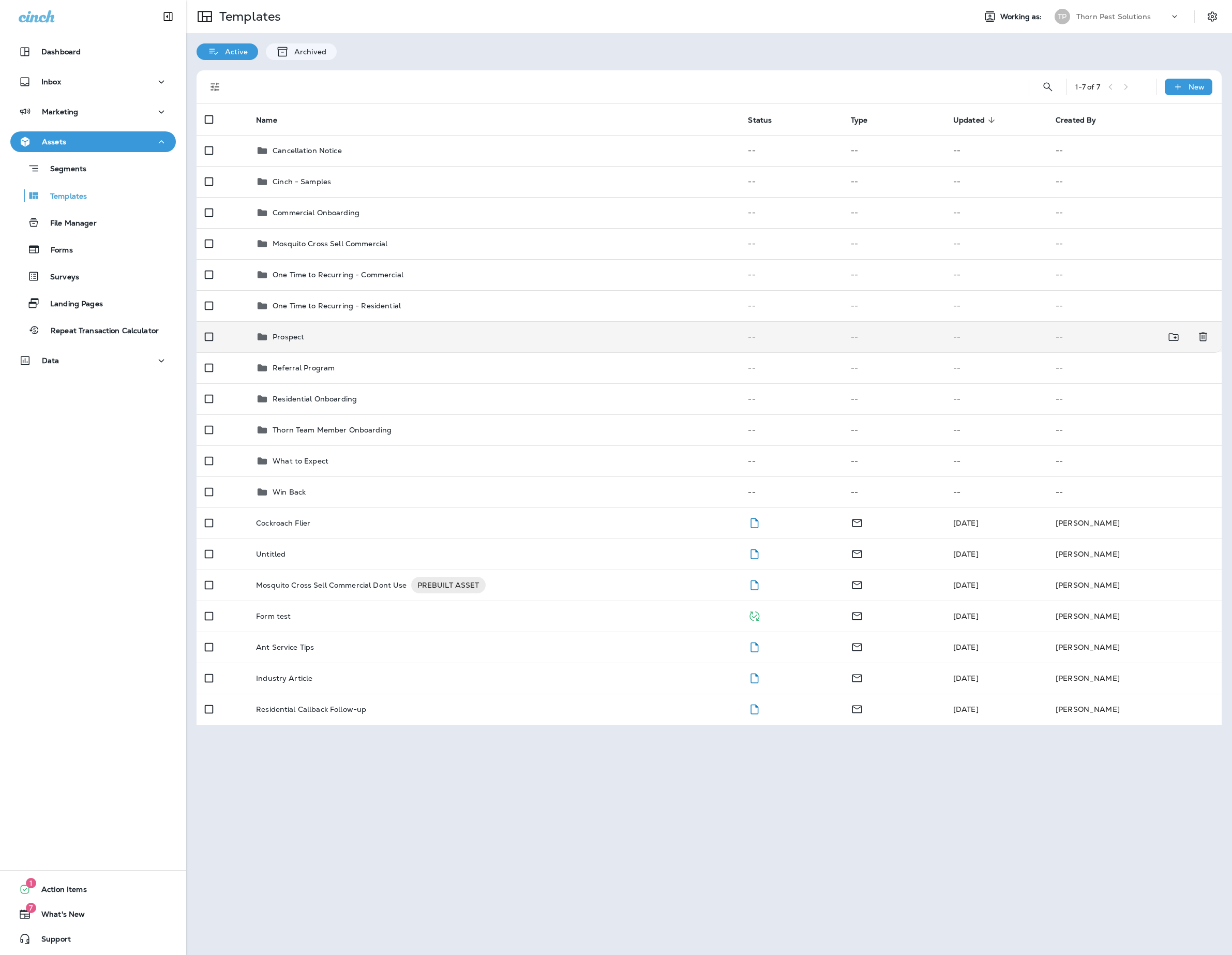
click at [293, 341] on p "Prospect" at bounding box center [288, 336] width 31 height 8
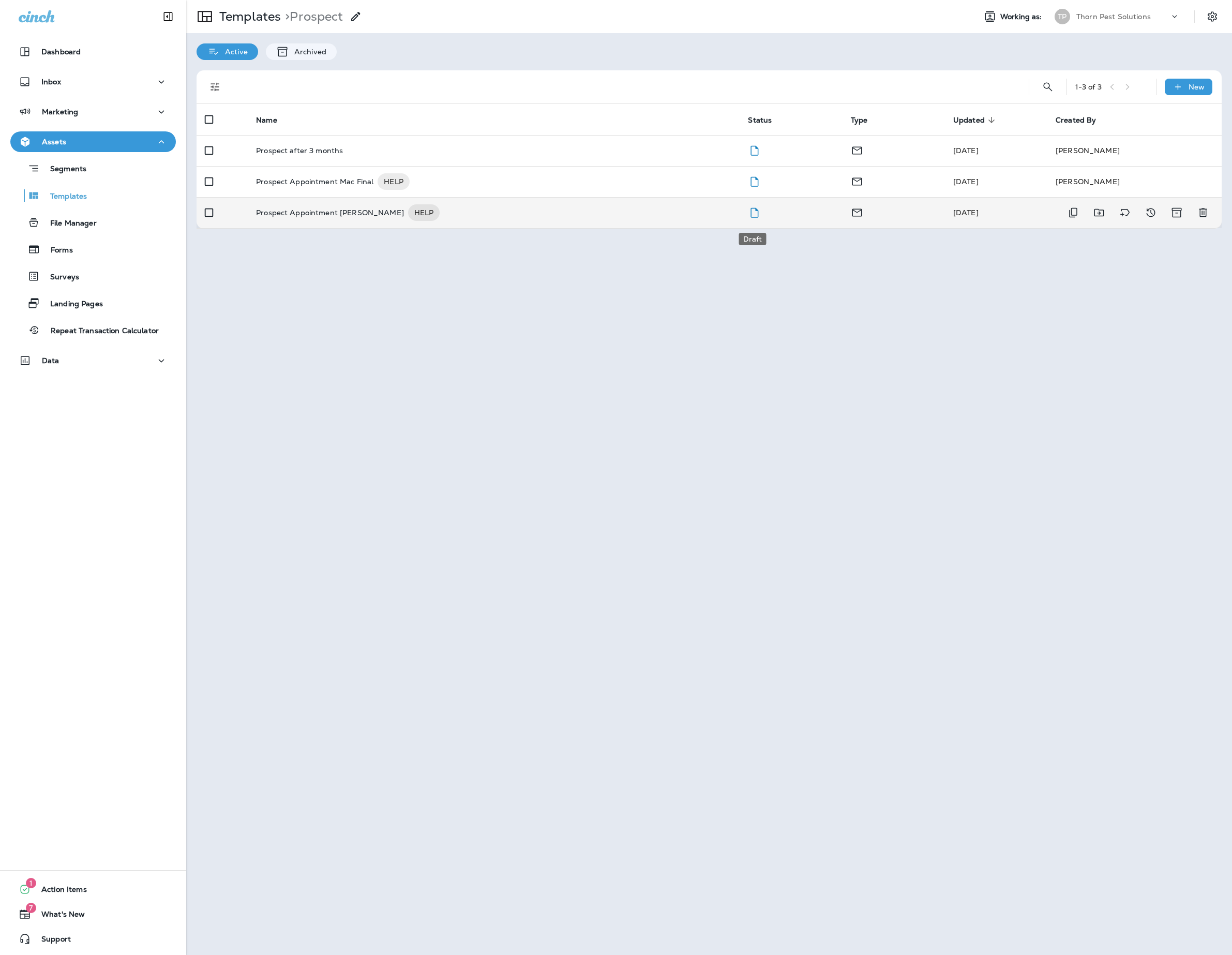
click at [759, 217] on icon "Draft" at bounding box center [755, 212] width 8 height 10
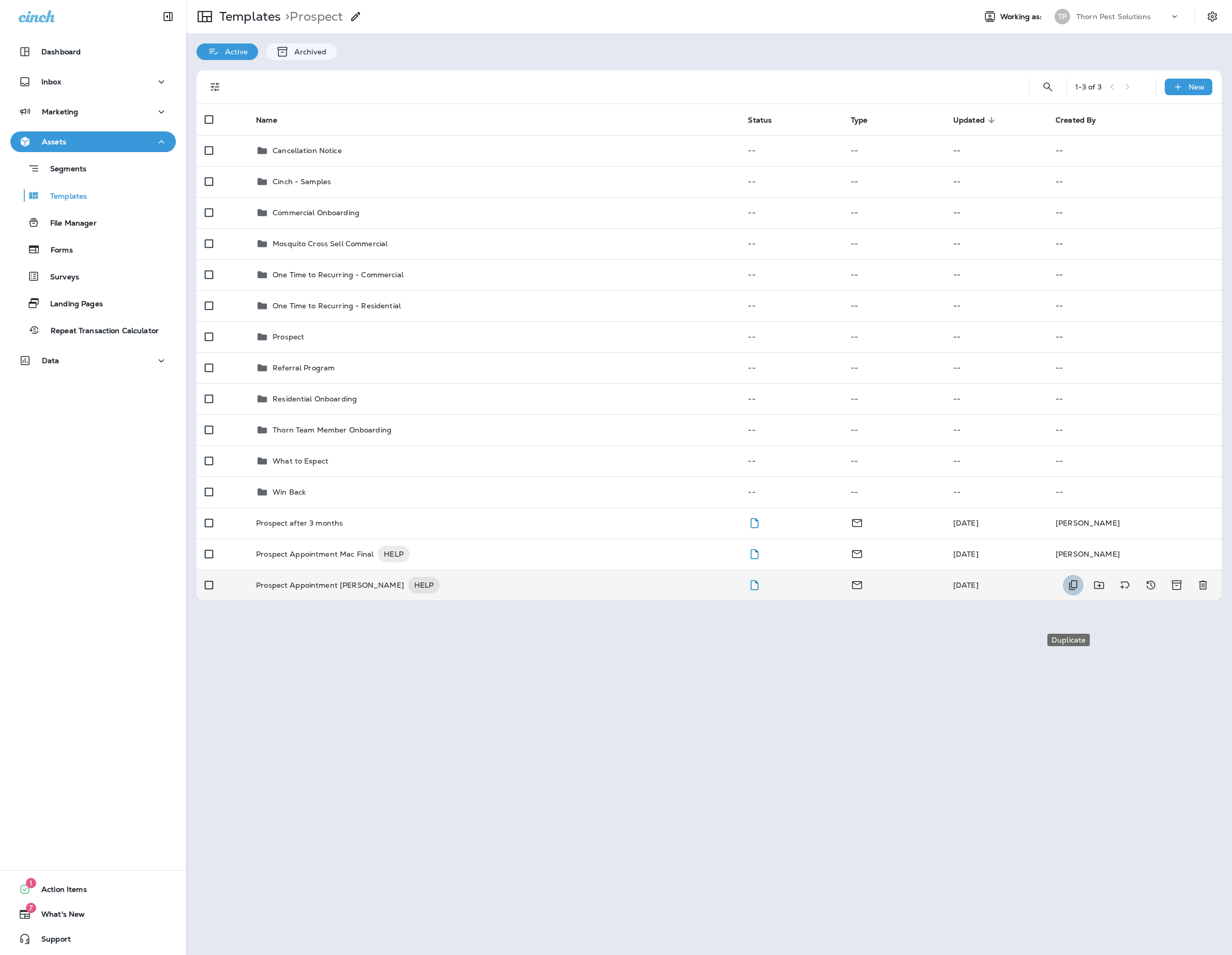
click at [1074, 591] on icon "Duplicate" at bounding box center [1073, 586] width 13 height 13
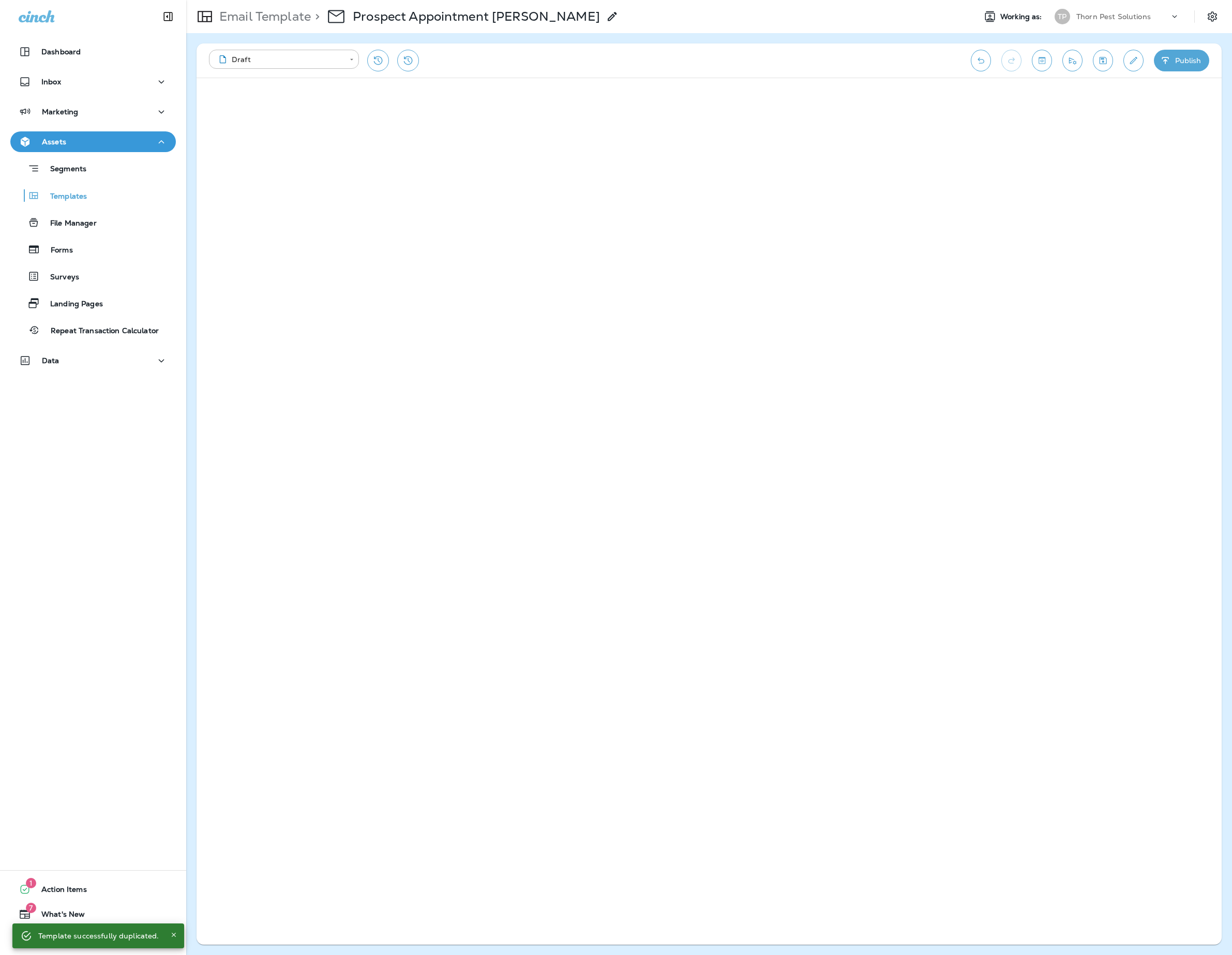
click at [606, 19] on icon at bounding box center [612, 17] width 13 height 13
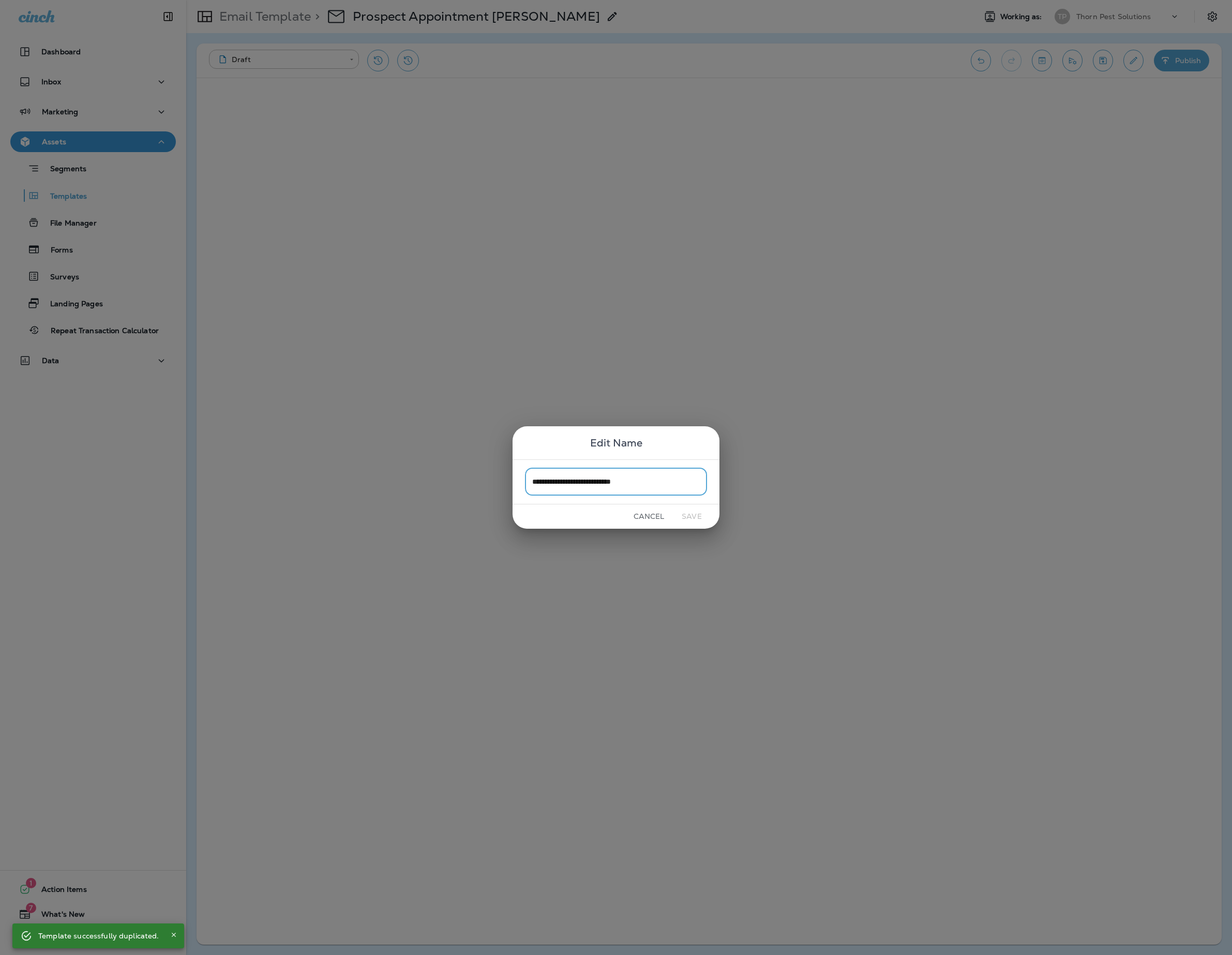
click at [646, 482] on input "**********" at bounding box center [616, 482] width 182 height 28
drag, startPoint x: 689, startPoint y: 482, endPoint x: 638, endPoint y: 484, distance: 51.0
click at [638, 484] on input "**********" at bounding box center [616, 482] width 182 height 28
type input "**********"
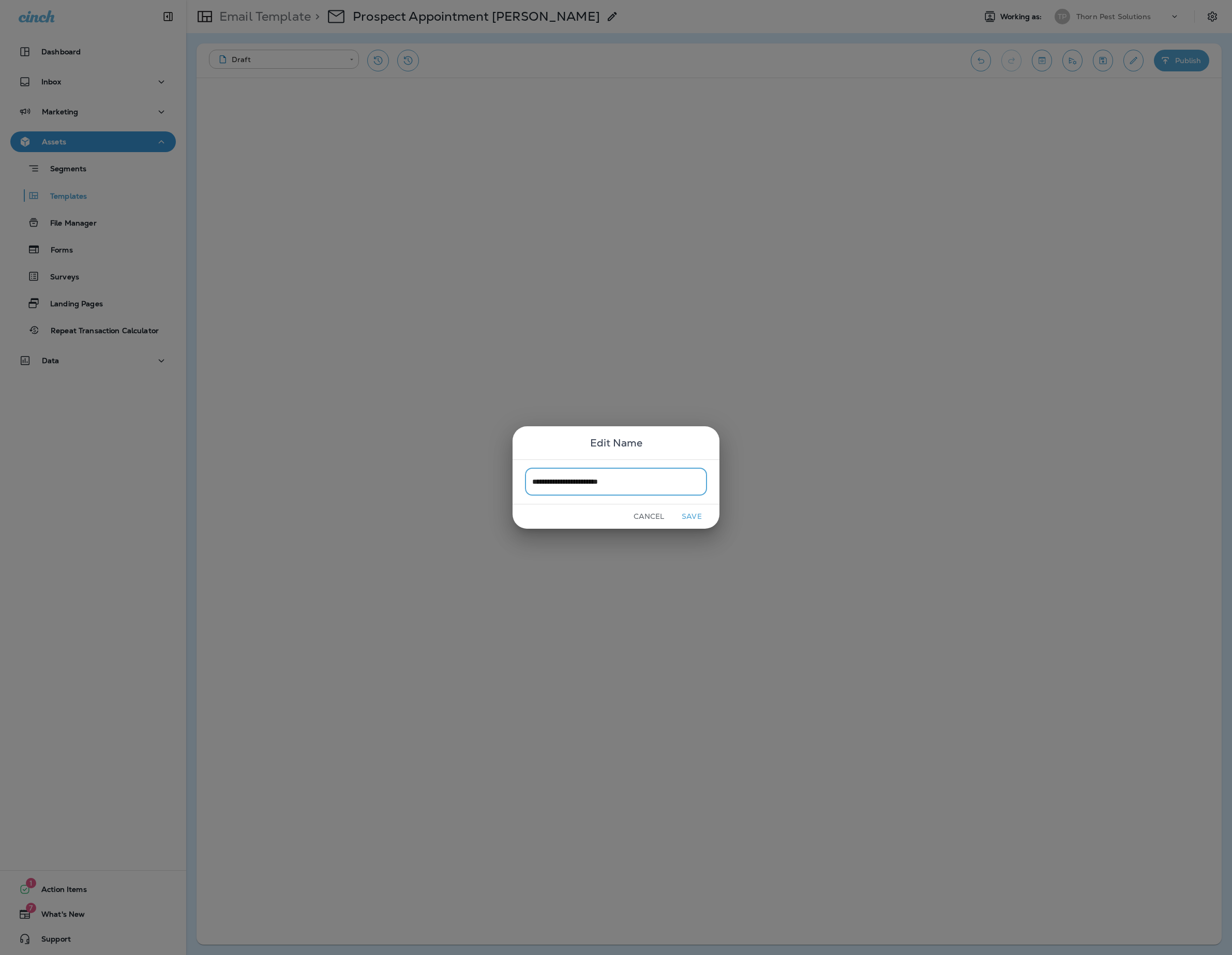
click at [689, 516] on button "Save" at bounding box center [691, 517] width 39 height 16
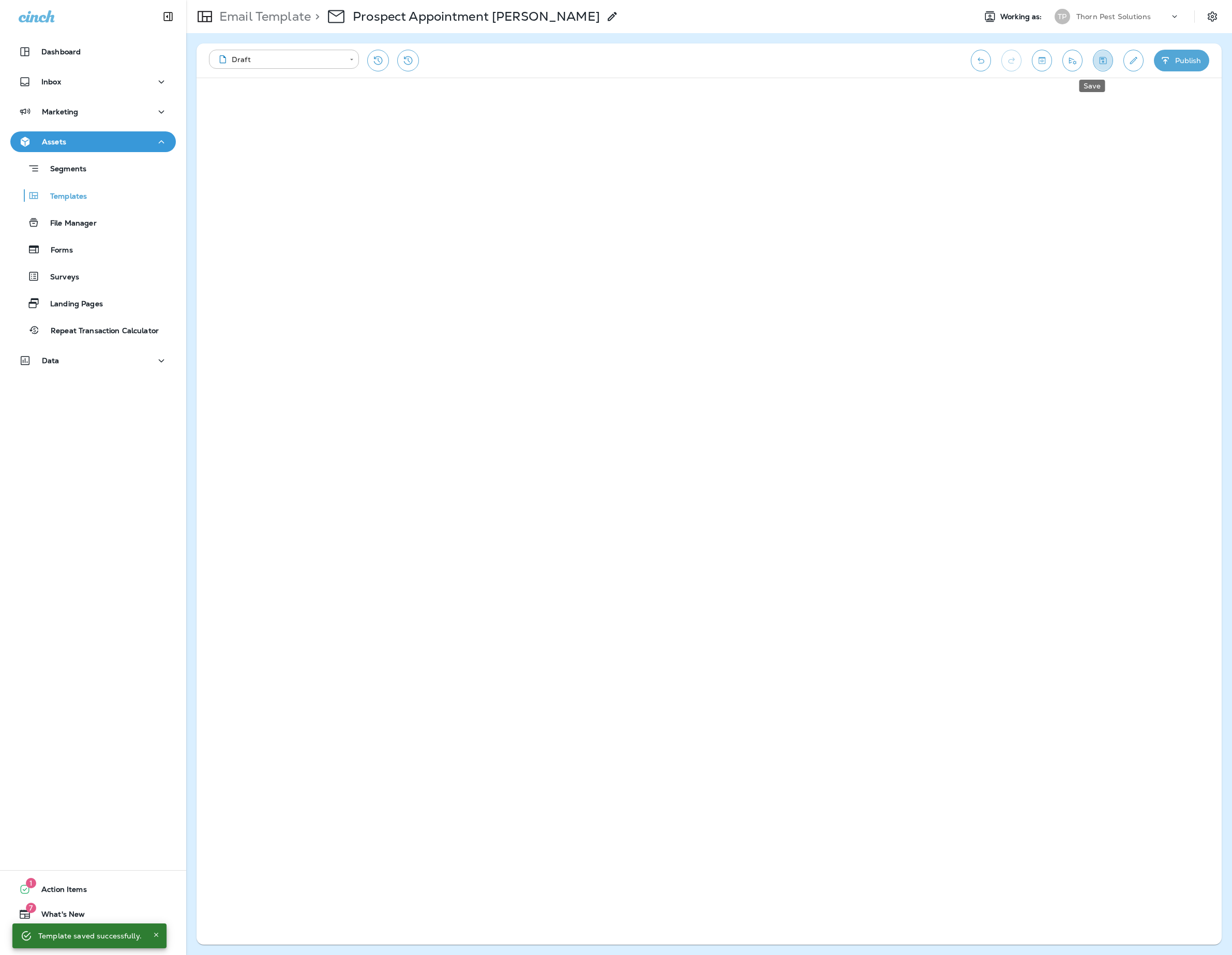
click at [1100, 65] on icon "Save" at bounding box center [1104, 60] width 7 height 7
click at [255, 14] on p "Email Template" at bounding box center [263, 16] width 96 height 15
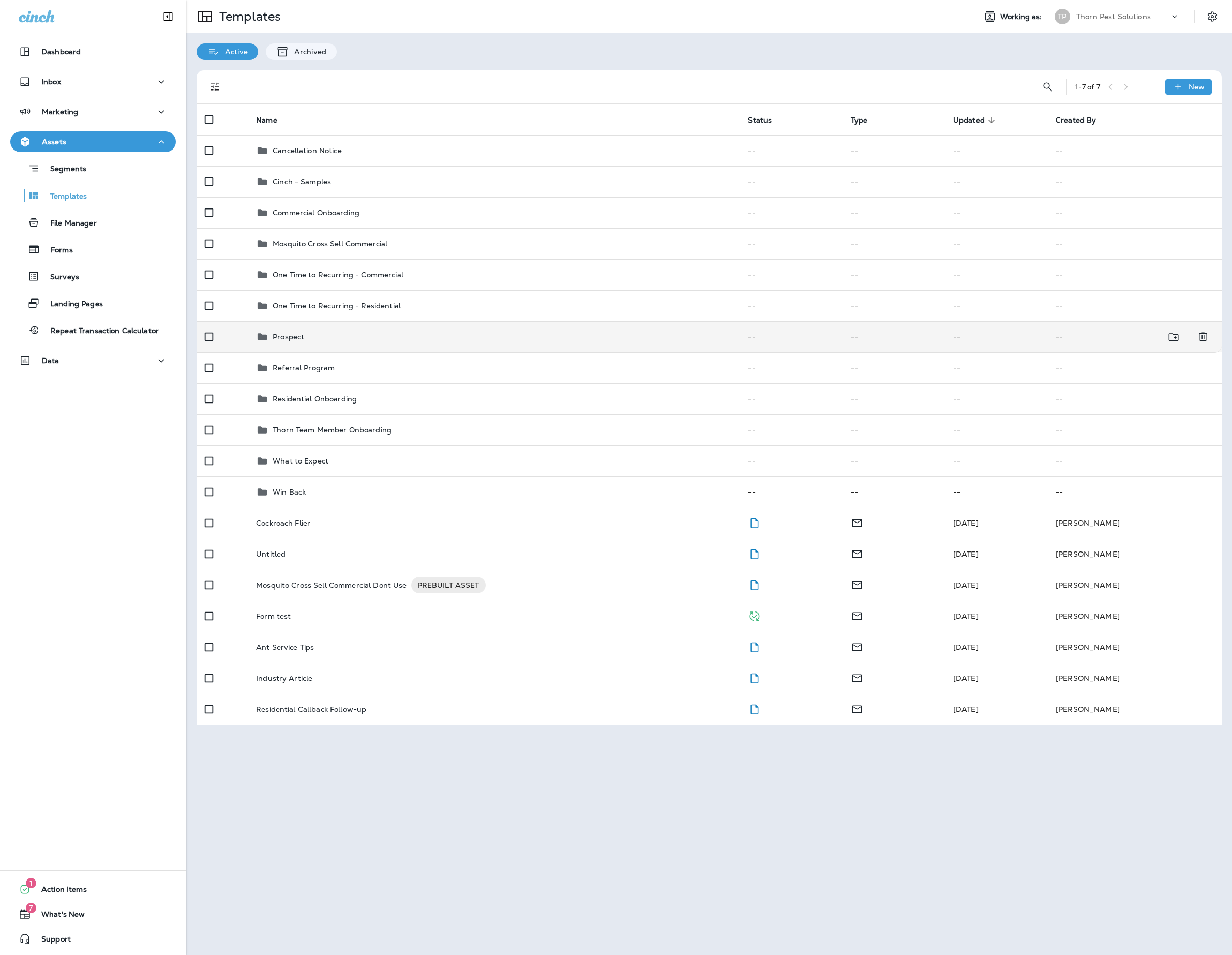
click at [365, 352] on td "Prospect" at bounding box center [493, 336] width 492 height 31
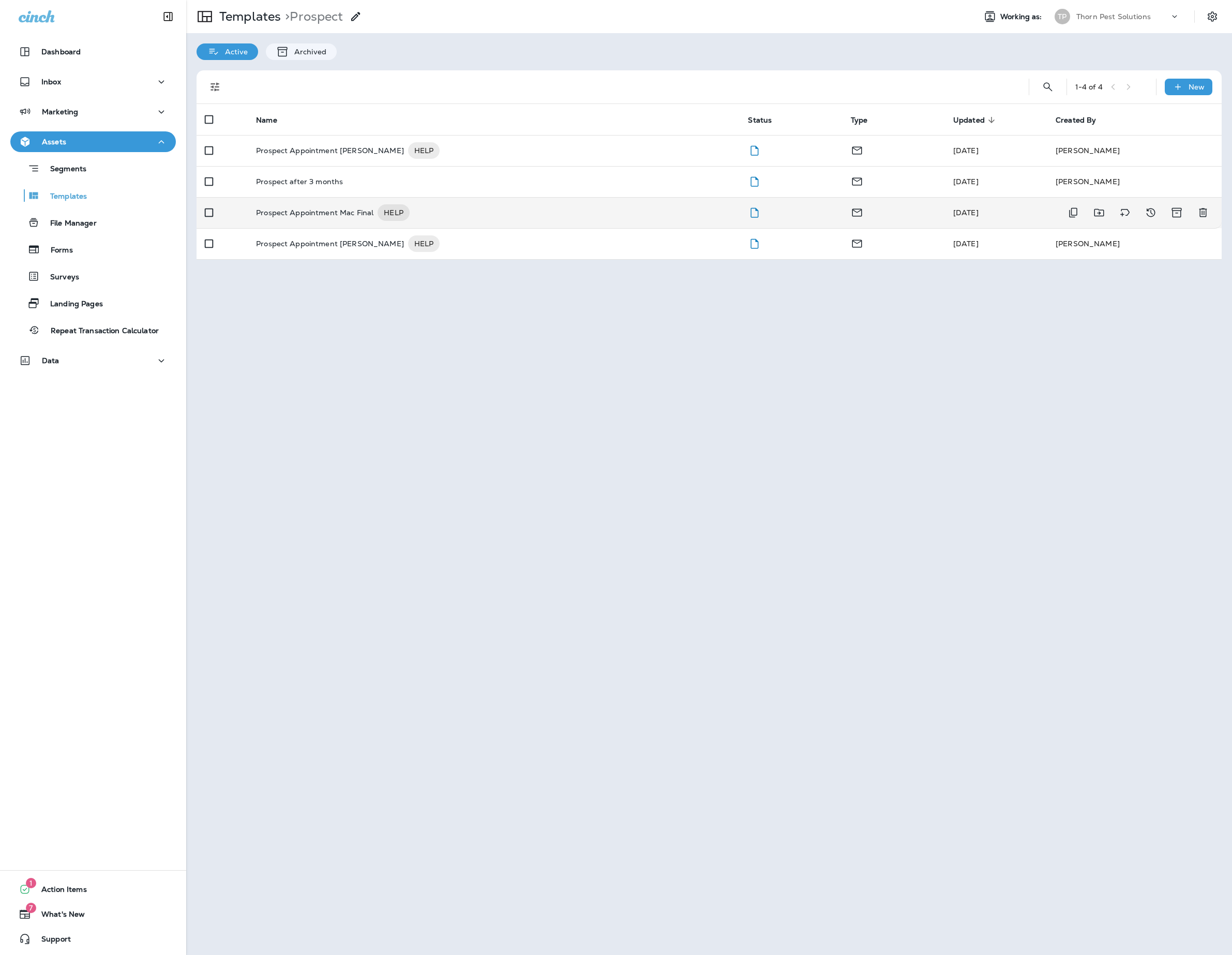
click at [337, 221] on p "Prospect Appointment Mac Final" at bounding box center [315, 213] width 117 height 16
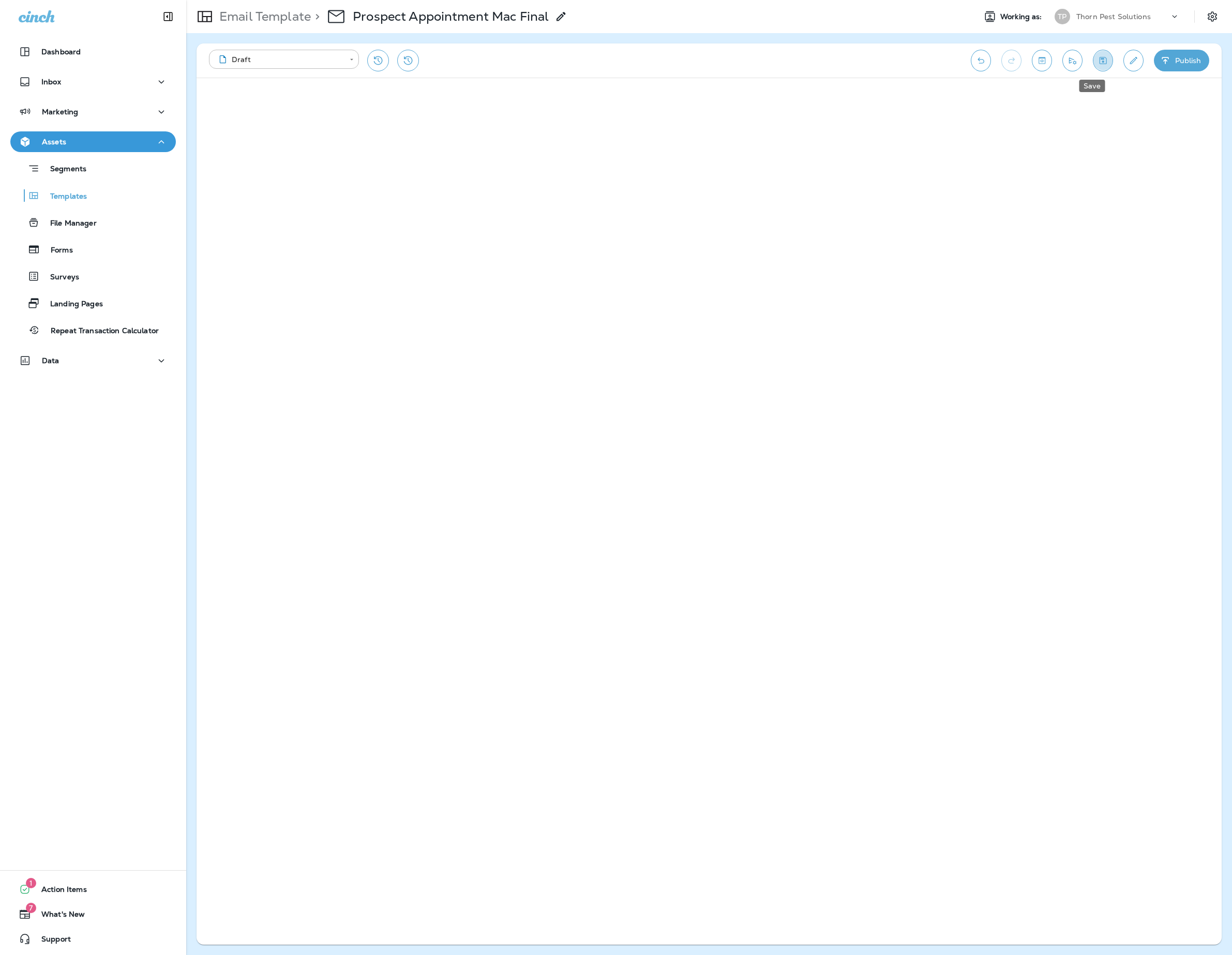
click at [1100, 63] on icon "Save" at bounding box center [1104, 60] width 7 height 7
click at [278, 16] on p "Email Template" at bounding box center [263, 16] width 96 height 15
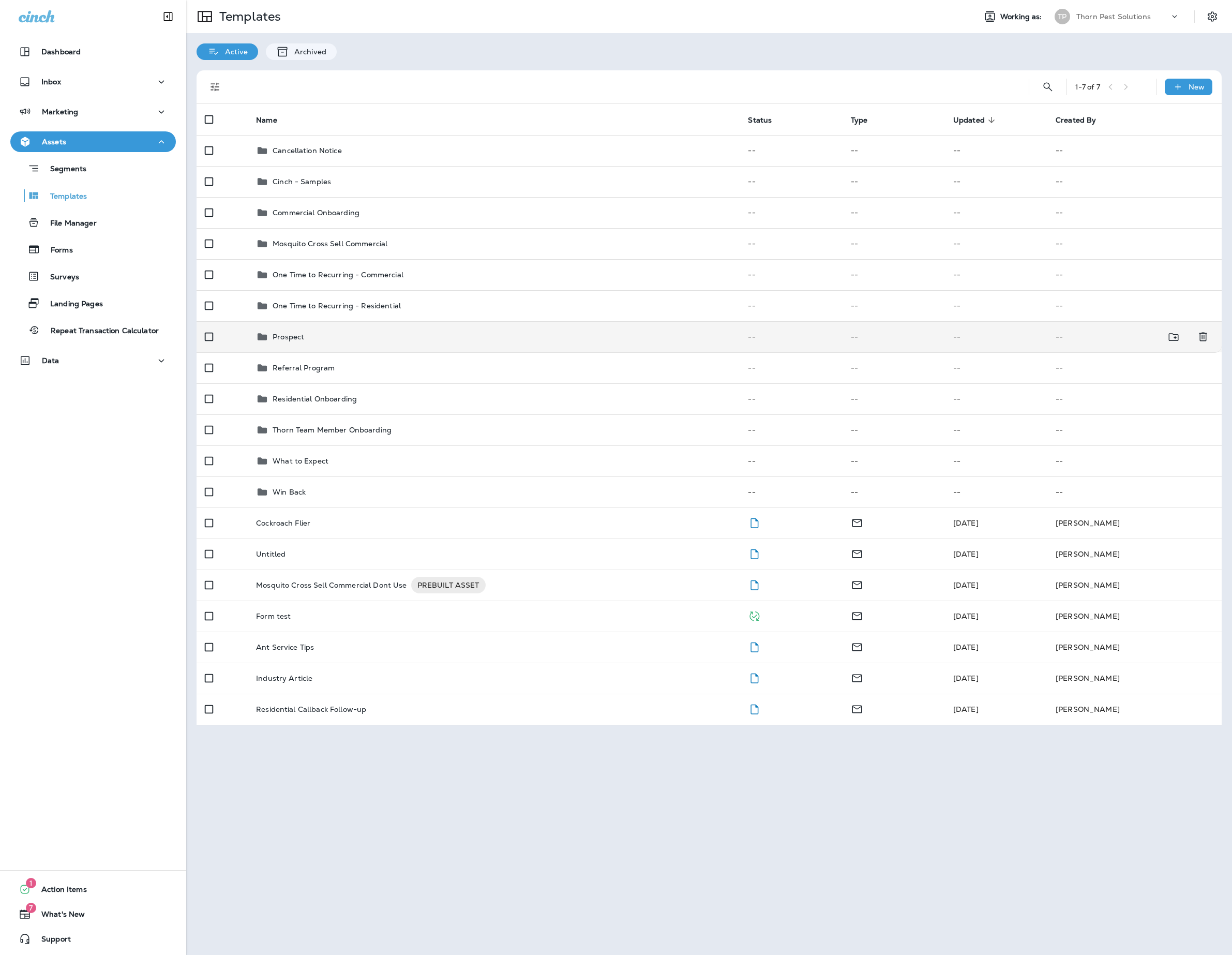
click at [304, 341] on p "Prospect" at bounding box center [288, 336] width 31 height 8
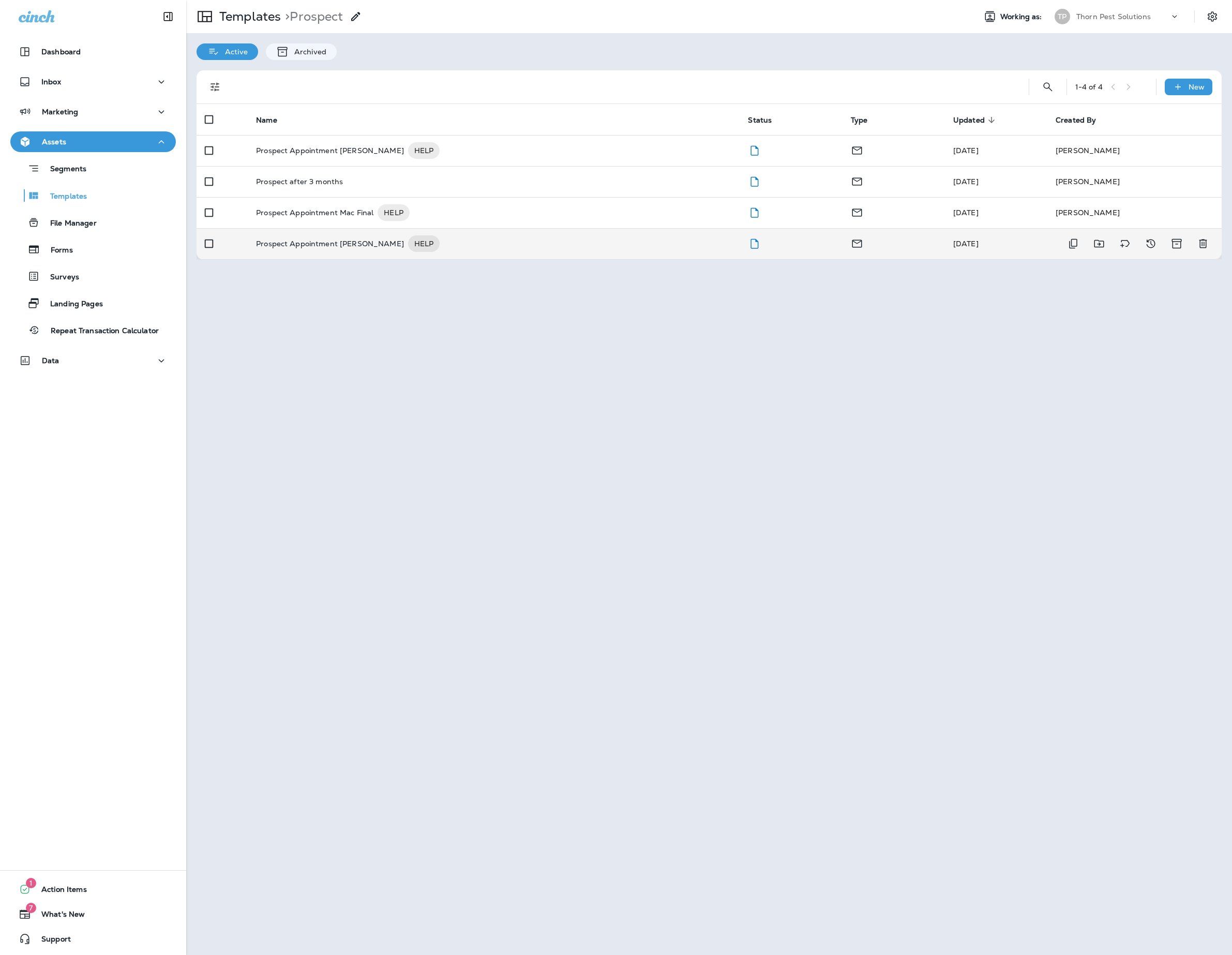
click at [362, 252] on p "Prospect Appointment [PERSON_NAME]" at bounding box center [330, 243] width 148 height 16
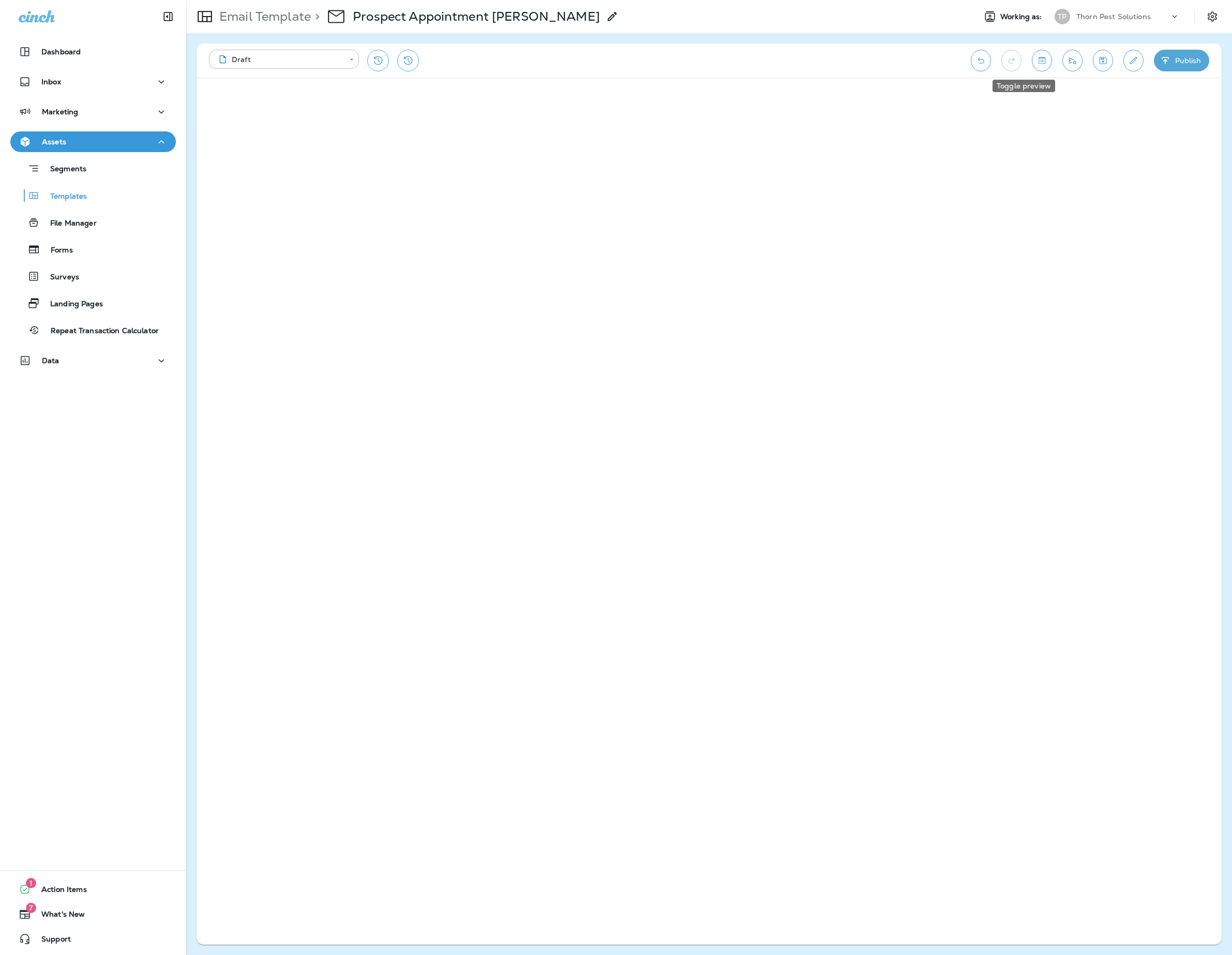
click at [1034, 55] on button "Toggle preview" at bounding box center [1042, 60] width 20 height 22
